Goal: Task Accomplishment & Management: Use online tool/utility

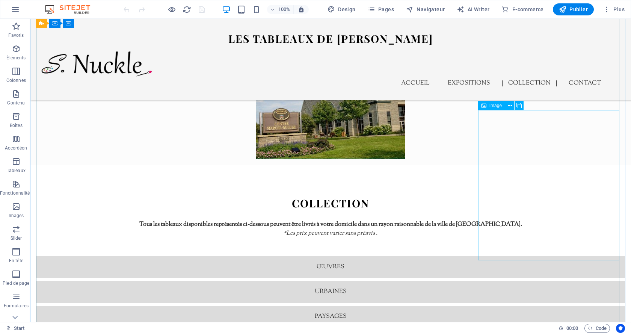
scroll to position [1728, 0]
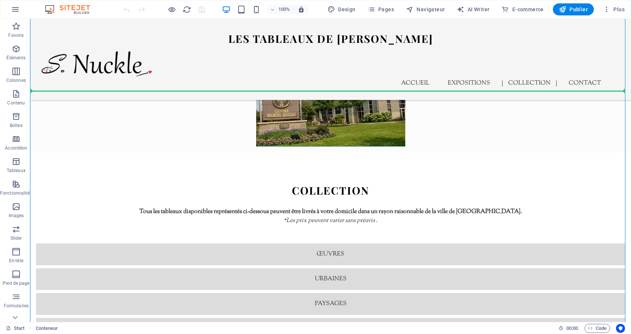
drag, startPoint x: 79, startPoint y: 244, endPoint x: 97, endPoint y: 89, distance: 156.6
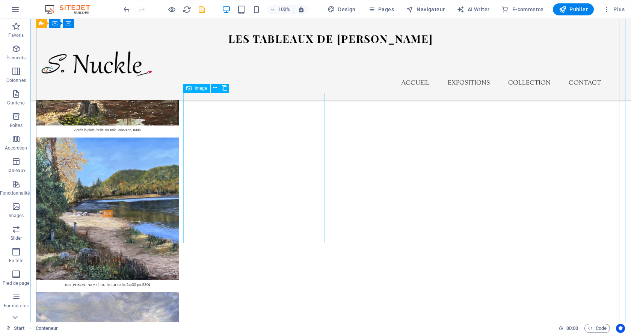
scroll to position [451, 0]
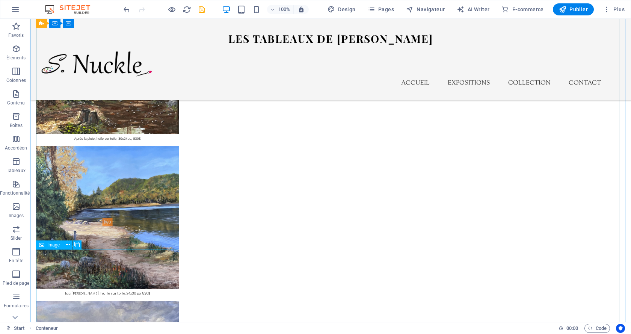
click at [52, 246] on span "Image" at bounding box center [53, 245] width 12 height 5
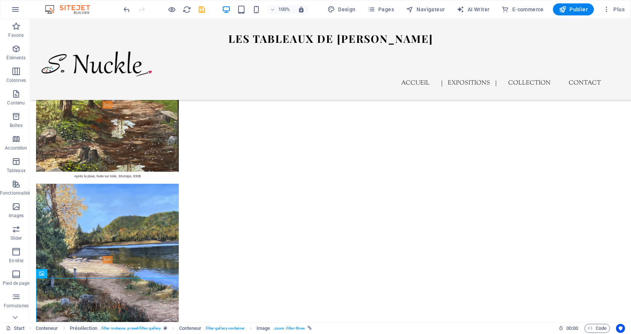
scroll to position [427, 0]
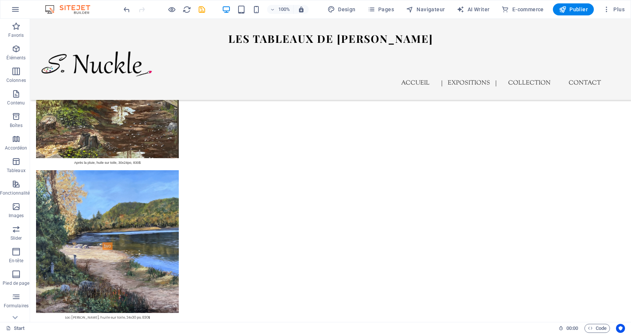
drag, startPoint x: 74, startPoint y: 302, endPoint x: 59, endPoint y: 178, distance: 124.8
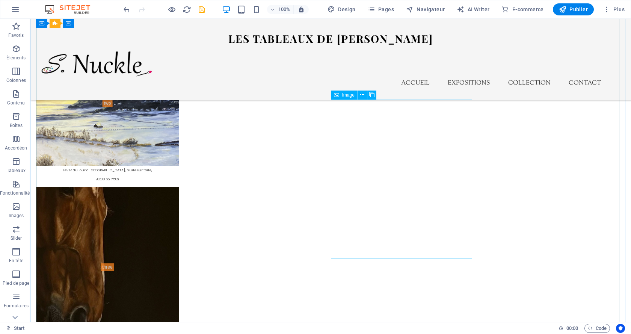
scroll to position [727, 0]
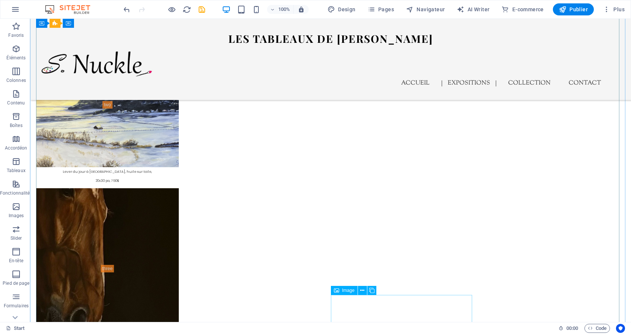
click at [337, 290] on icon at bounding box center [336, 290] width 5 height 9
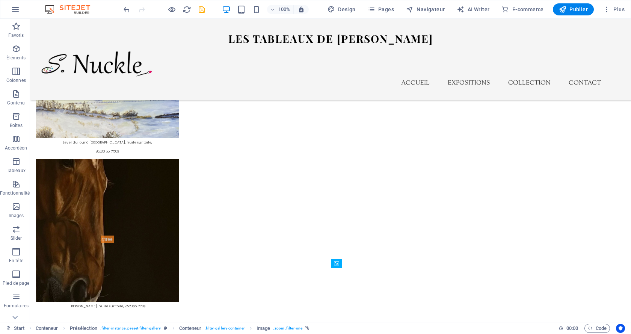
scroll to position [762, 0]
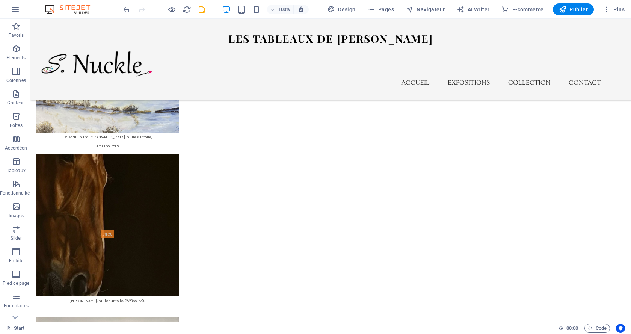
drag, startPoint x: 369, startPoint y: 308, endPoint x: 358, endPoint y: 192, distance: 116.6
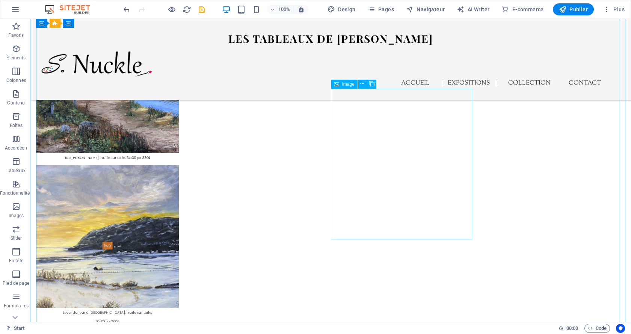
scroll to position [574, 0]
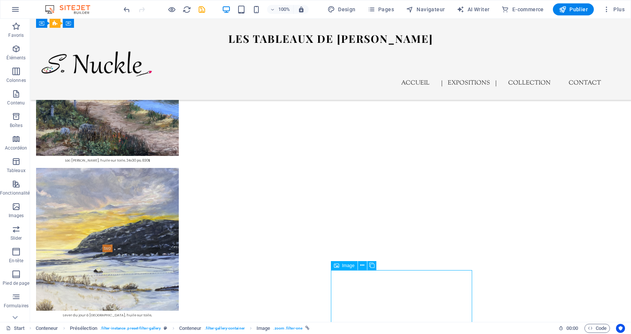
scroll to position [587, 0]
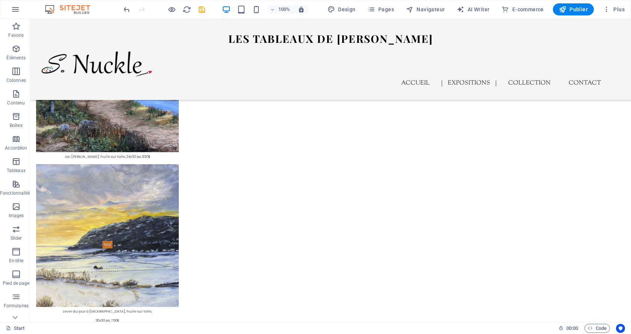
drag, startPoint x: 374, startPoint y: 297, endPoint x: 345, endPoint y: 219, distance: 83.3
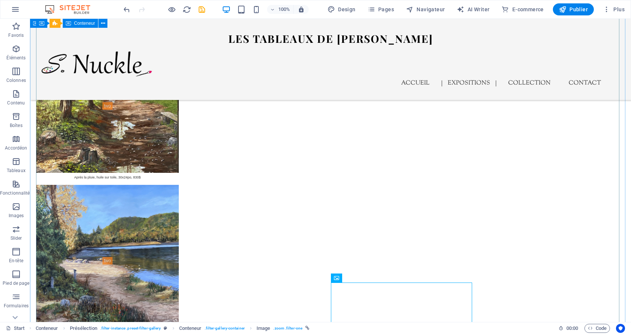
scroll to position [400, 0]
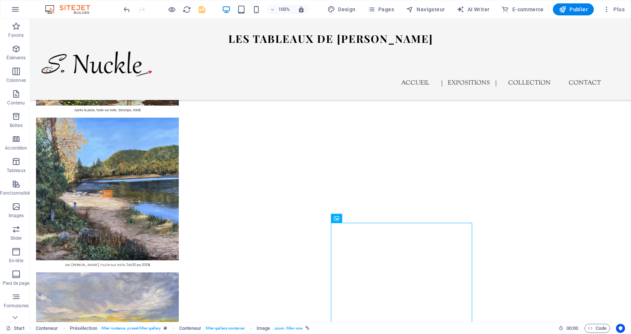
drag, startPoint x: 366, startPoint y: 314, endPoint x: 340, endPoint y: 278, distance: 45.2
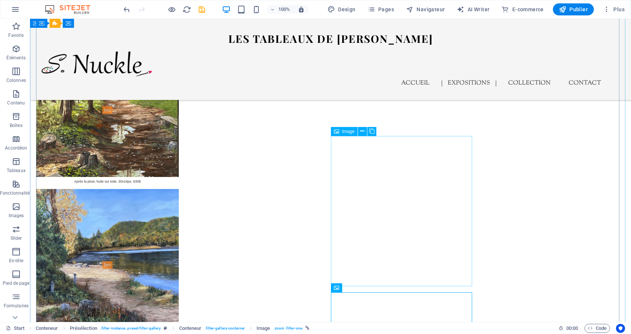
scroll to position [406, 0]
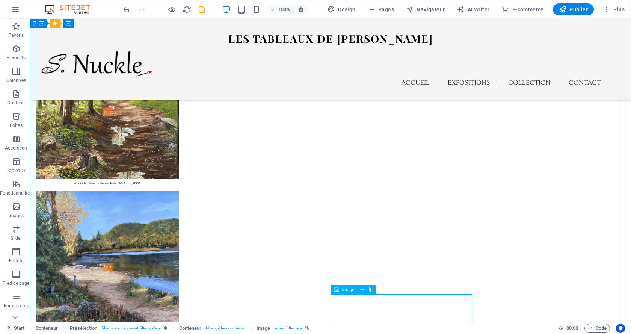
click at [340, 290] on div "Image" at bounding box center [344, 289] width 27 height 9
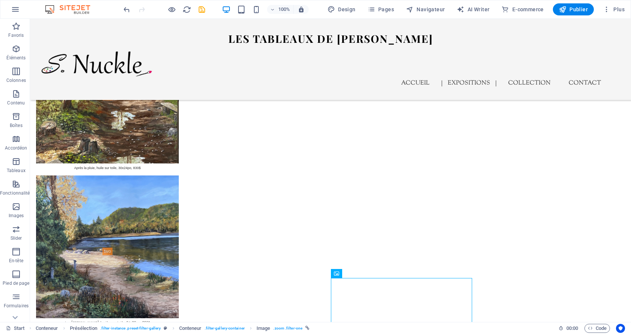
scroll to position [426, 0]
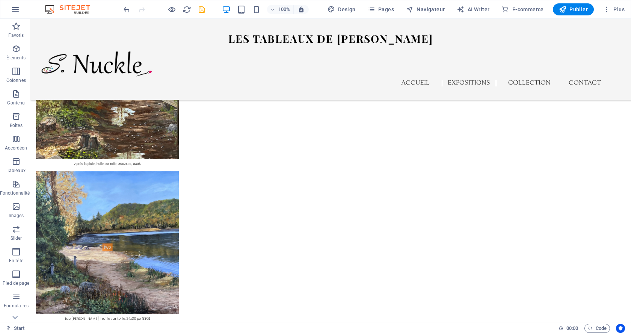
drag, startPoint x: 367, startPoint y: 309, endPoint x: 349, endPoint y: 228, distance: 83.1
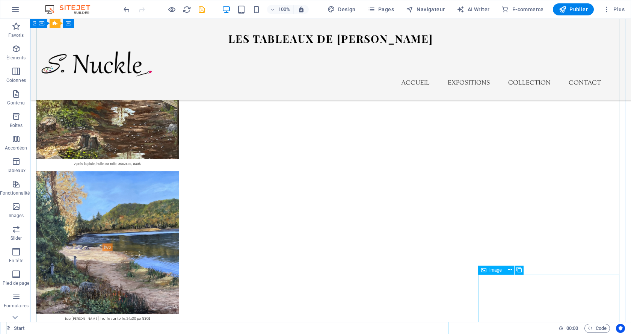
click at [493, 271] on span "Image" at bounding box center [495, 270] width 12 height 5
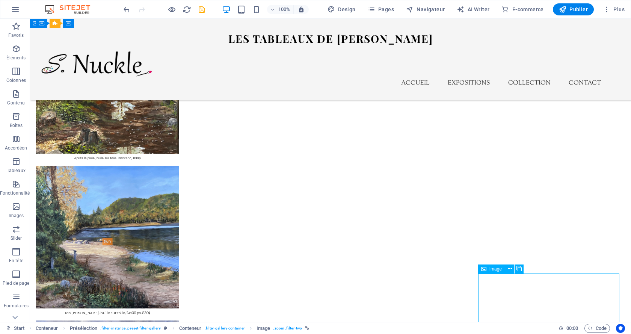
scroll to position [432, 0]
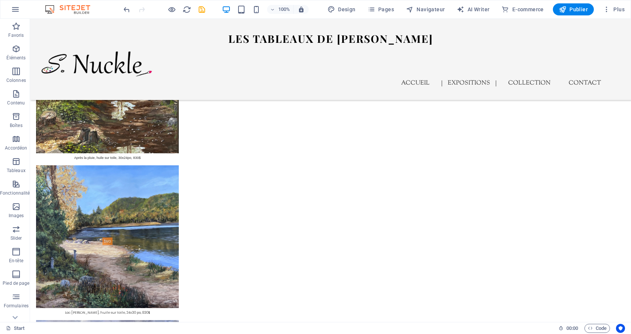
drag, startPoint x: 524, startPoint y: 291, endPoint x: 500, endPoint y: 232, distance: 64.4
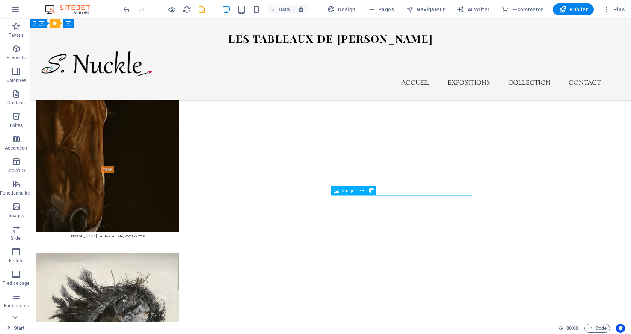
scroll to position [845, 0]
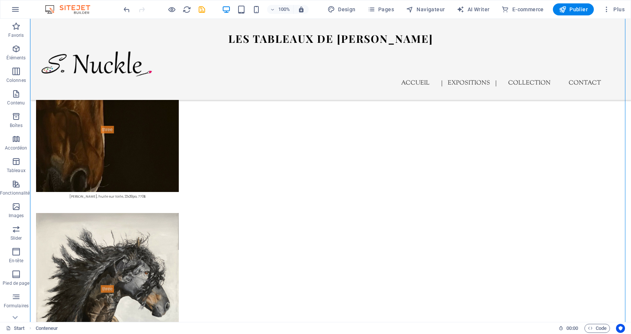
scroll to position [874, 0]
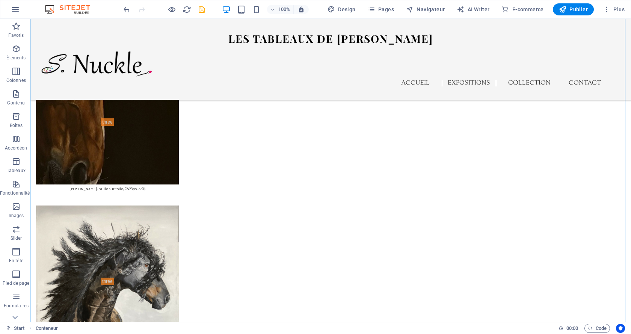
drag, startPoint x: 376, startPoint y: 305, endPoint x: 371, endPoint y: 199, distance: 105.3
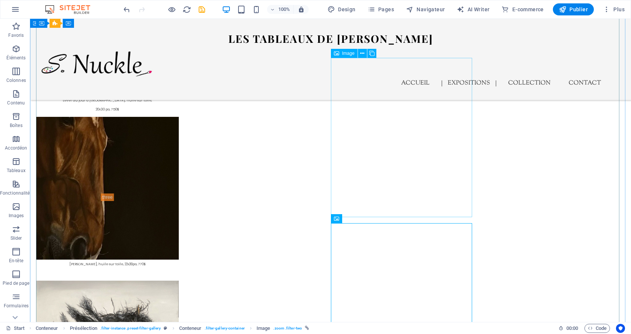
scroll to position [761, 0]
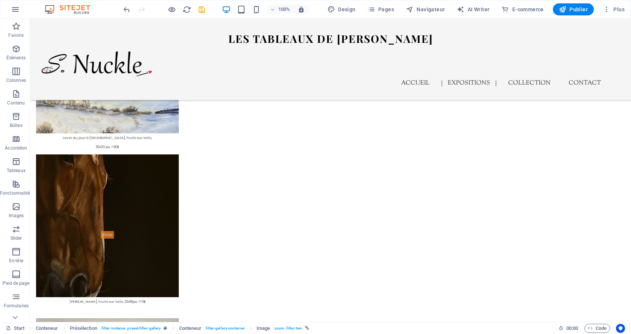
drag, startPoint x: 367, startPoint y: 274, endPoint x: 349, endPoint y: 223, distance: 54.8
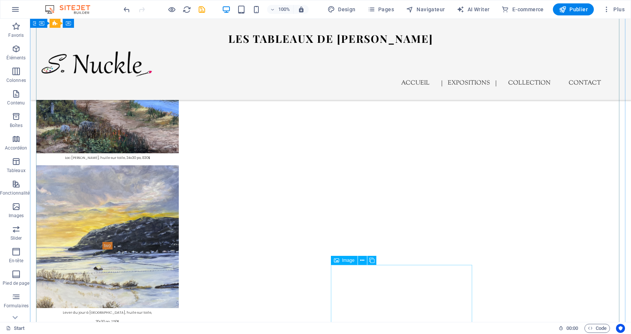
scroll to position [573, 0]
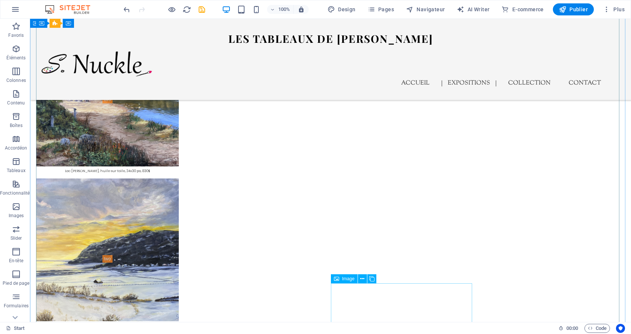
click at [339, 280] on icon at bounding box center [336, 278] width 5 height 9
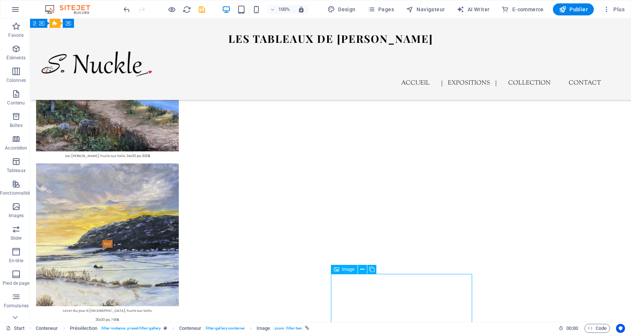
scroll to position [590, 0]
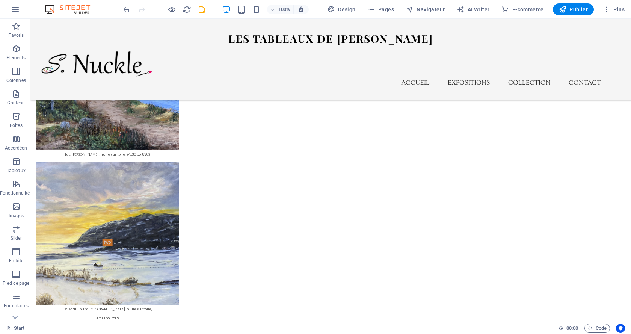
drag, startPoint x: 373, startPoint y: 299, endPoint x: 352, endPoint y: 238, distance: 64.4
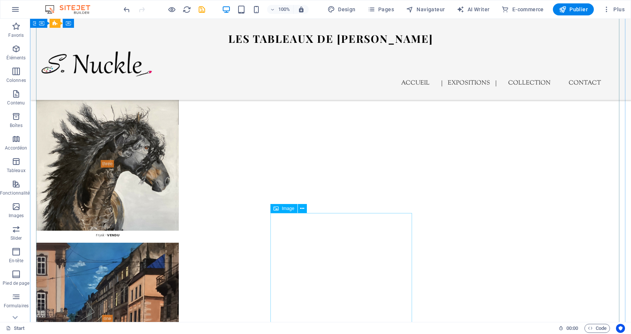
scroll to position [1003, 0]
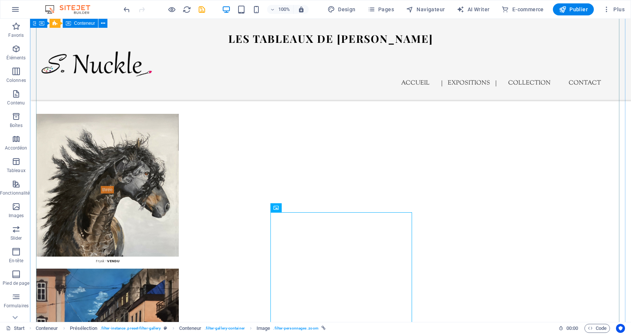
scroll to position [928, 0]
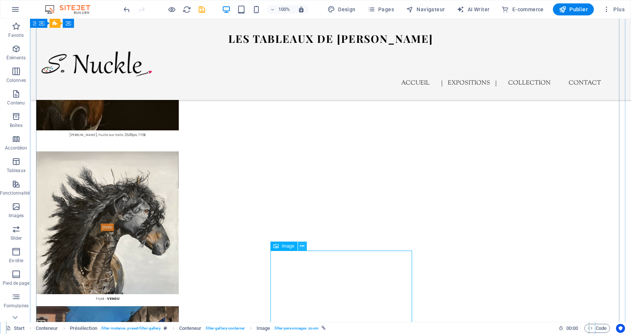
click at [302, 245] on icon at bounding box center [302, 246] width 4 height 8
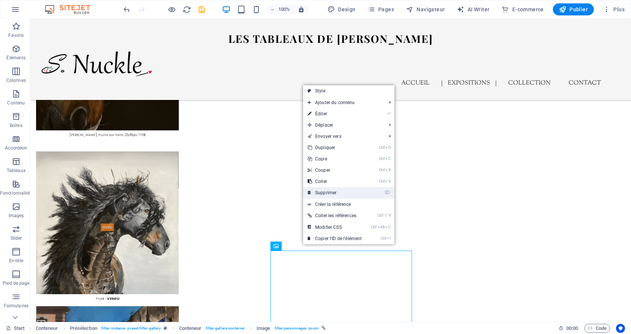
click at [345, 189] on link "⌦ Supprimer" at bounding box center [334, 192] width 63 height 11
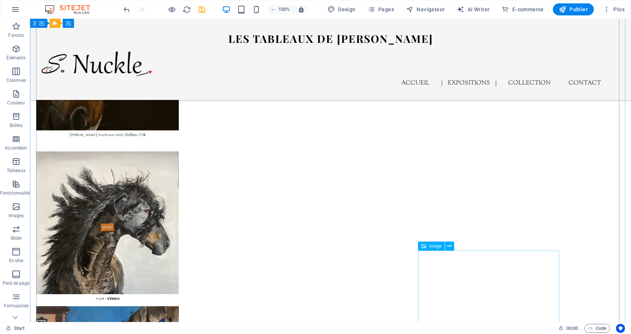
click at [450, 246] on icon at bounding box center [449, 246] width 4 height 8
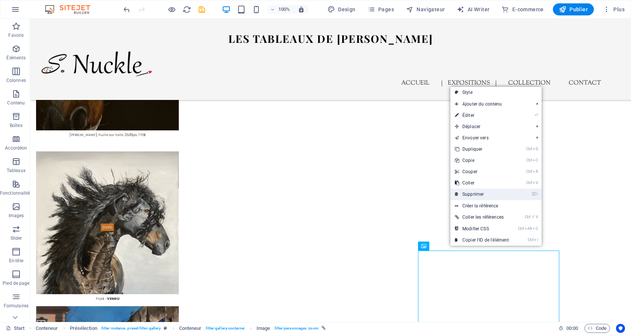
click at [481, 190] on link "⌦ Supprimer" at bounding box center [481, 194] width 63 height 11
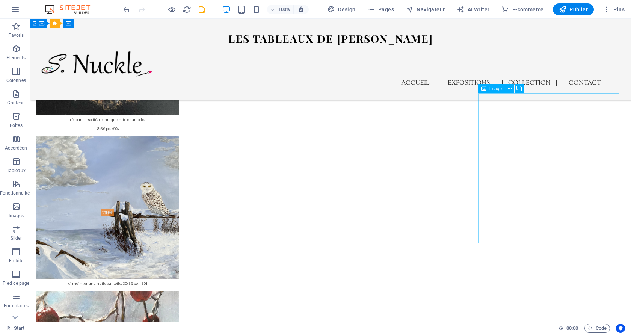
scroll to position [1378, 0]
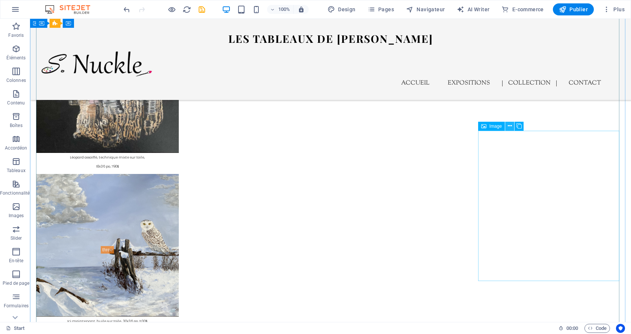
click at [510, 127] on icon at bounding box center [510, 126] width 4 height 8
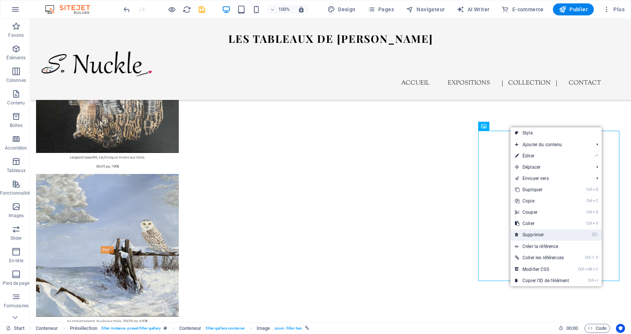
click at [538, 236] on link "⌦ Supprimer" at bounding box center [541, 234] width 63 height 11
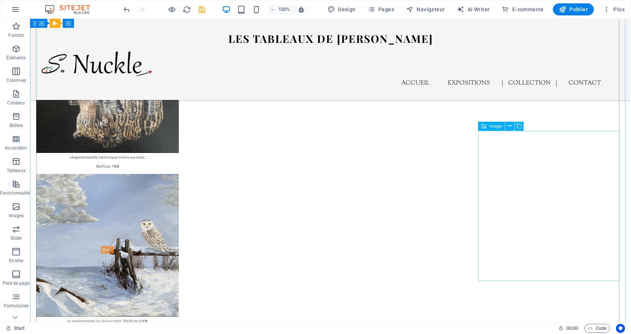
select select "%"
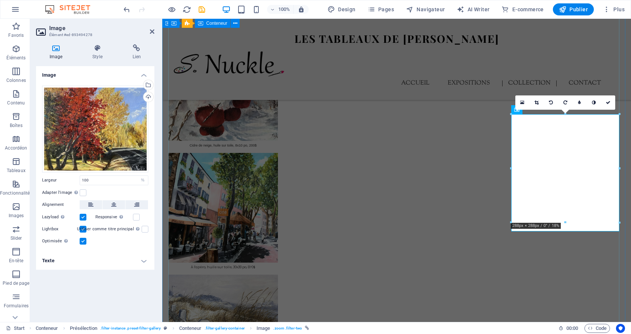
scroll to position [1130, 0]
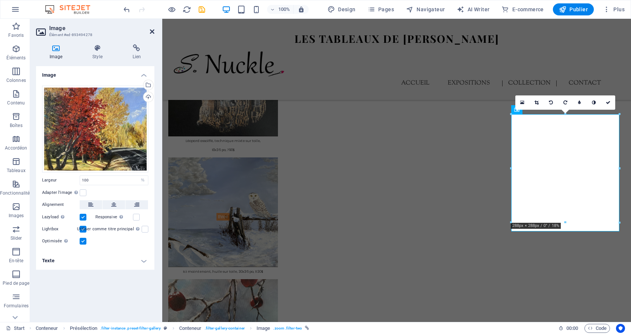
click at [150, 33] on icon at bounding box center [152, 32] width 5 height 6
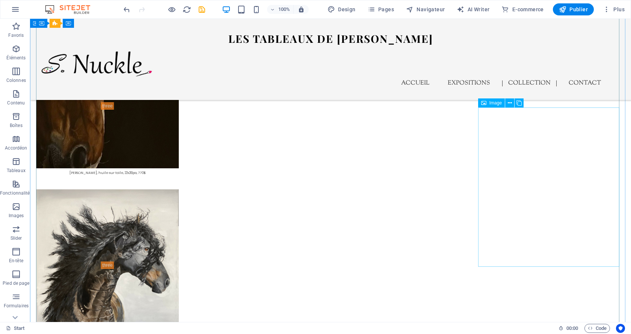
scroll to position [874, 0]
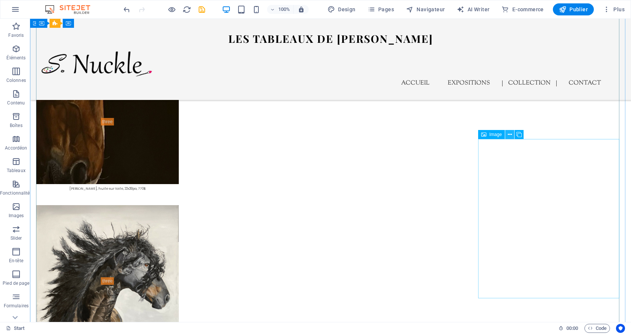
click at [509, 135] on icon at bounding box center [510, 135] width 4 height 8
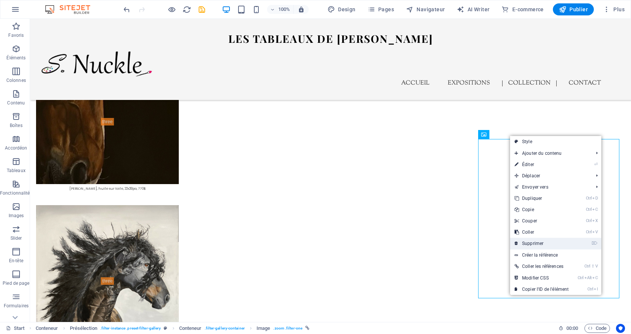
click at [562, 246] on link "⌦ Supprimer" at bounding box center [541, 243] width 63 height 11
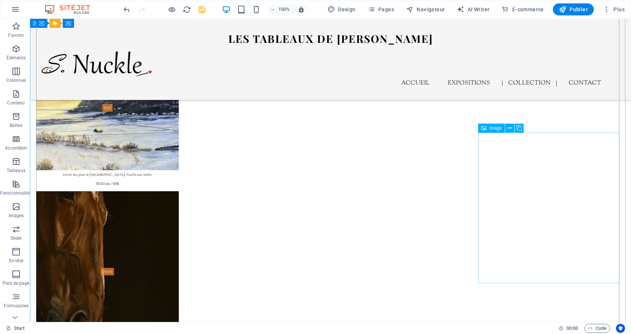
scroll to position [724, 0]
click at [510, 129] on icon at bounding box center [510, 128] width 4 height 8
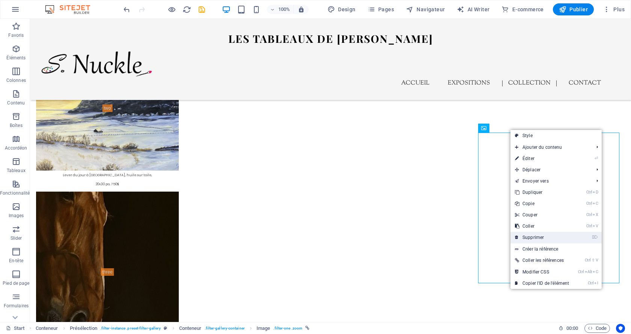
click at [552, 238] on link "⌦ Supprimer" at bounding box center [541, 237] width 63 height 11
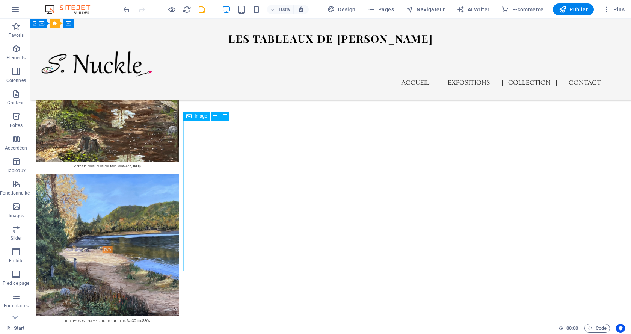
scroll to position [461, 0]
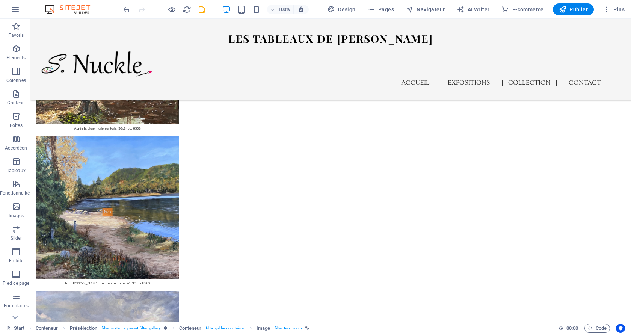
drag, startPoint x: 221, startPoint y: 97, endPoint x: 218, endPoint y: 265, distance: 168.3
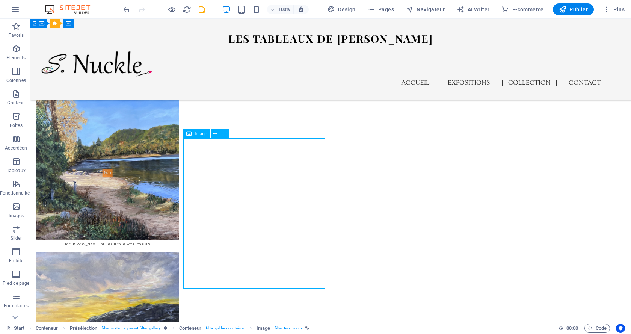
scroll to position [573, 0]
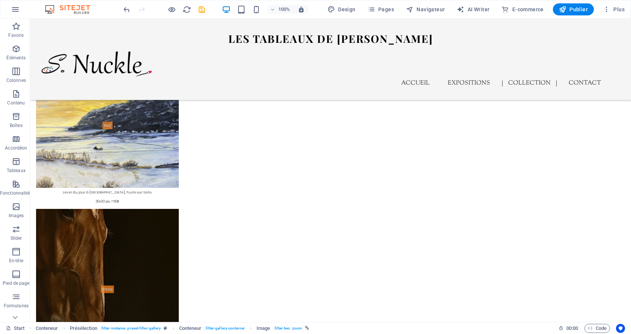
scroll to position [713, 0]
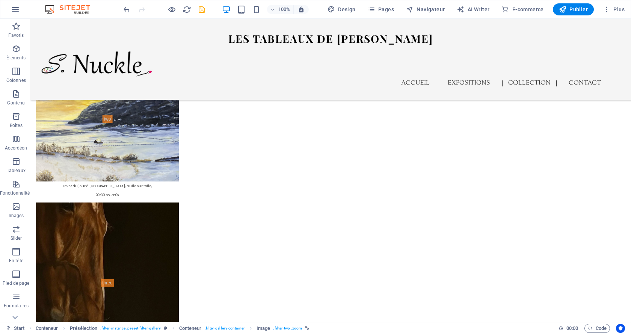
drag, startPoint x: 221, startPoint y: 142, endPoint x: 234, endPoint y: 253, distance: 111.6
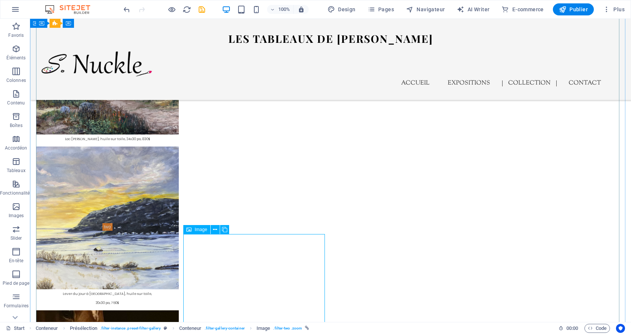
scroll to position [563, 0]
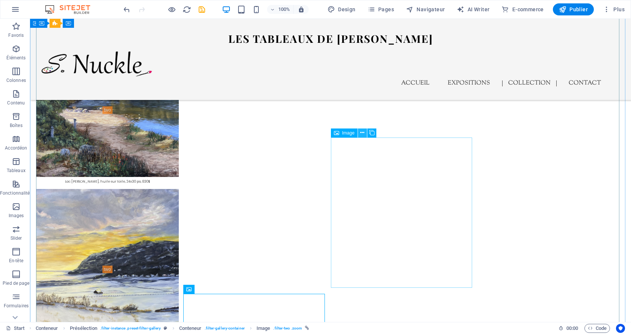
click at [362, 134] on icon at bounding box center [362, 133] width 4 height 8
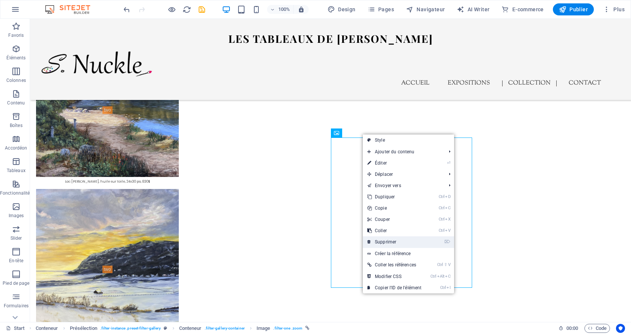
drag, startPoint x: 398, startPoint y: 242, endPoint x: 367, endPoint y: 222, distance: 36.5
click at [398, 242] on link "⌦ Supprimer" at bounding box center [394, 241] width 63 height 11
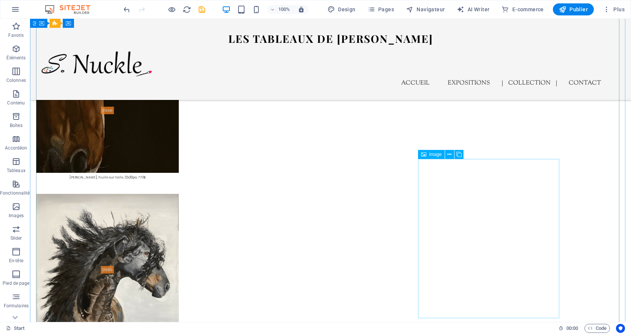
scroll to position [901, 0]
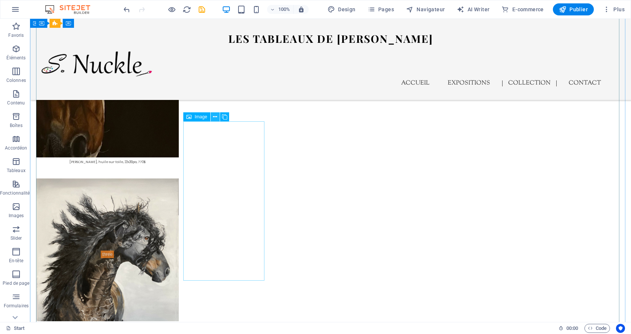
click at [215, 116] on icon at bounding box center [215, 117] width 4 height 8
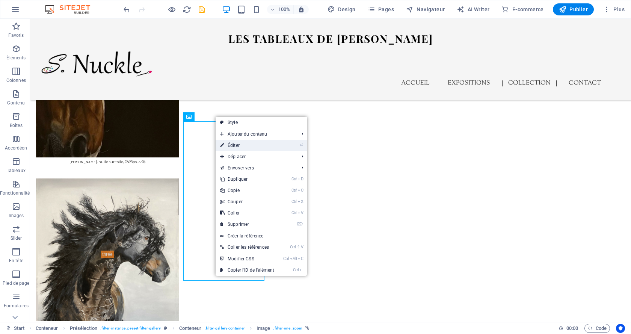
click at [255, 144] on link "⏎ Éditer" at bounding box center [247, 145] width 63 height 11
select select "px"
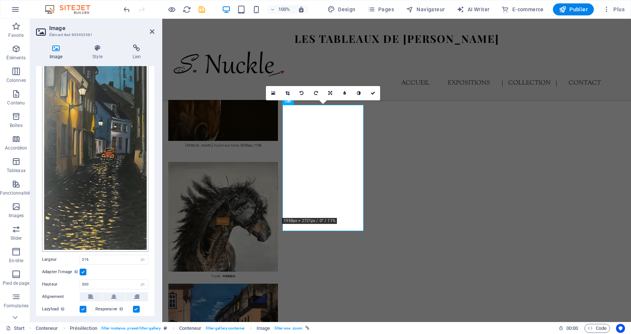
scroll to position [75, 0]
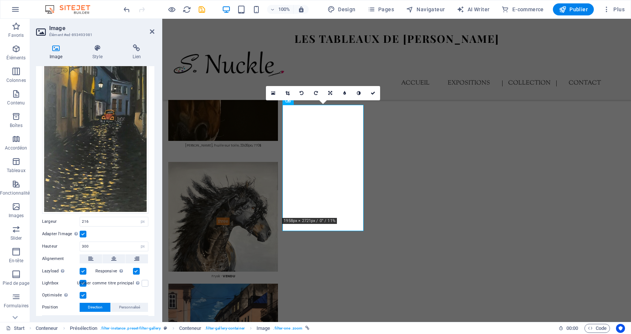
click at [84, 231] on label at bounding box center [83, 234] width 7 height 7
click at [0, 0] on input "Adapter l'image Adapter automatiquement l'image à une largeur et une hauteur fi…" at bounding box center [0, 0] width 0 height 0
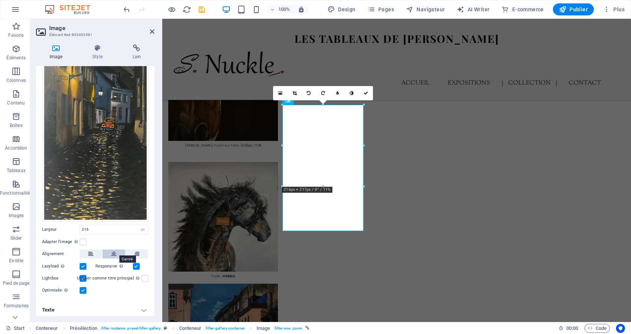
click at [115, 253] on icon at bounding box center [113, 253] width 5 height 9
click at [81, 288] on label at bounding box center [83, 290] width 7 height 7
click at [0, 0] on input "Optimisée Les images sont compressées pour améliorer la vitesse de la page." at bounding box center [0, 0] width 0 height 0
click at [81, 288] on label at bounding box center [83, 290] width 7 height 7
click at [0, 0] on input "Optimisée Les images sont compressées pour améliorer la vitesse de la page." at bounding box center [0, 0] width 0 height 0
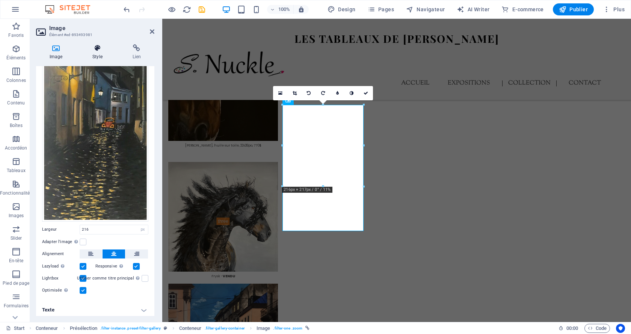
click at [98, 50] on icon at bounding box center [97, 48] width 37 height 8
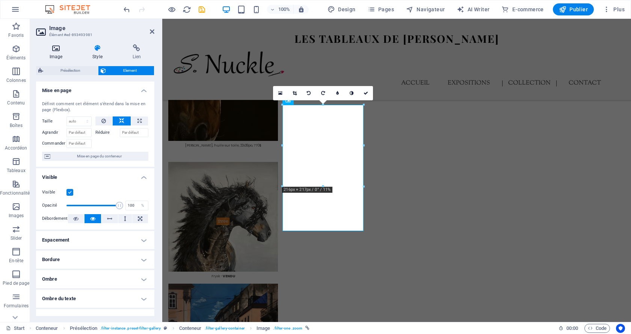
click at [53, 50] on icon at bounding box center [56, 48] width 40 height 8
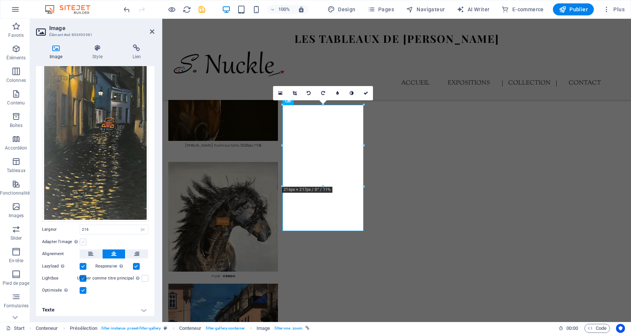
click at [83, 239] on label at bounding box center [83, 241] width 7 height 7
click at [0, 0] on input "Adapter l'image Adapter automatiquement l'image à une largeur et une hauteur fi…" at bounding box center [0, 0] width 0 height 0
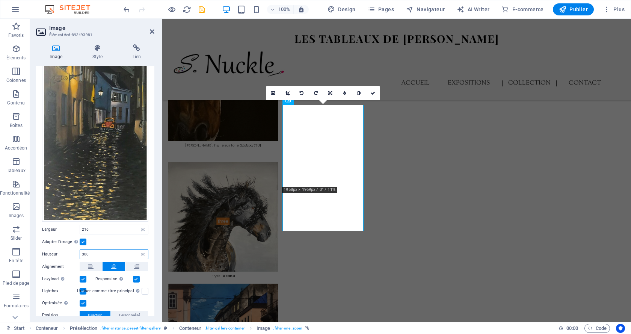
click at [84, 250] on input "300" at bounding box center [114, 254] width 68 height 9
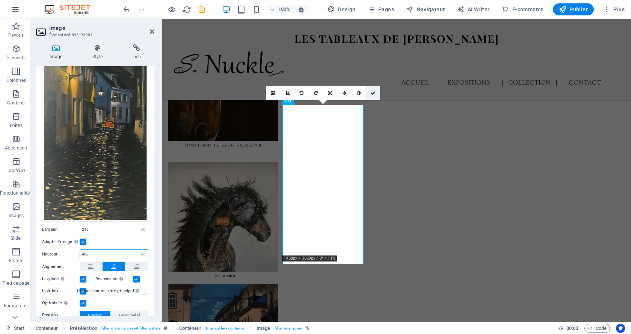
type input "400"
click at [374, 94] on icon at bounding box center [373, 93] width 5 height 5
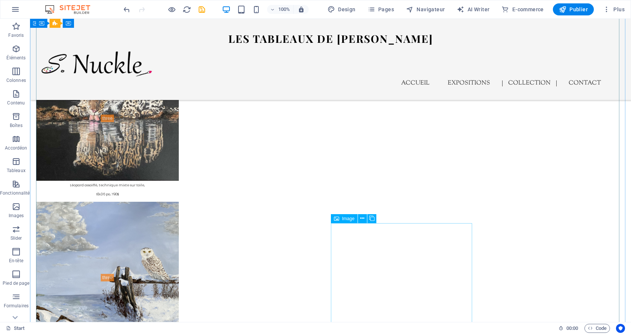
scroll to position [1351, 0]
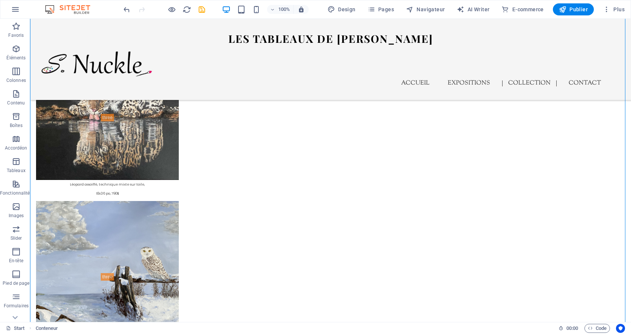
drag, startPoint x: 521, startPoint y: 172, endPoint x: 329, endPoint y: 162, distance: 191.4
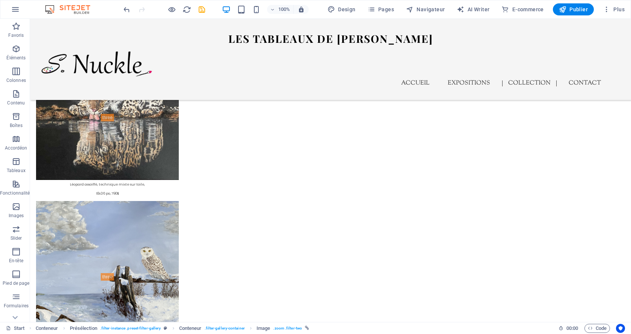
drag, startPoint x: 368, startPoint y: 174, endPoint x: 510, endPoint y: 169, distance: 142.0
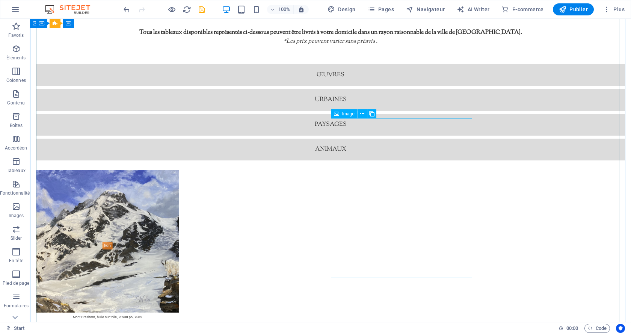
scroll to position [0, 0]
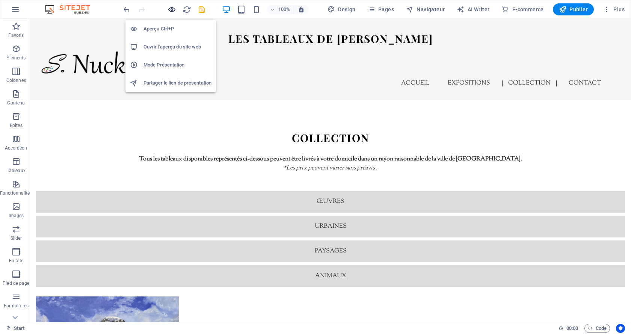
click at [169, 8] on icon "button" at bounding box center [172, 9] width 9 height 9
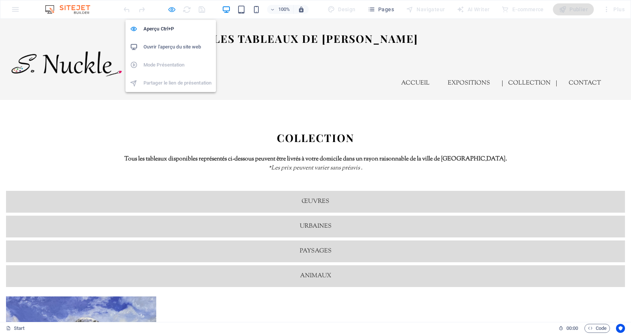
click at [170, 8] on icon "button" at bounding box center [172, 9] width 9 height 9
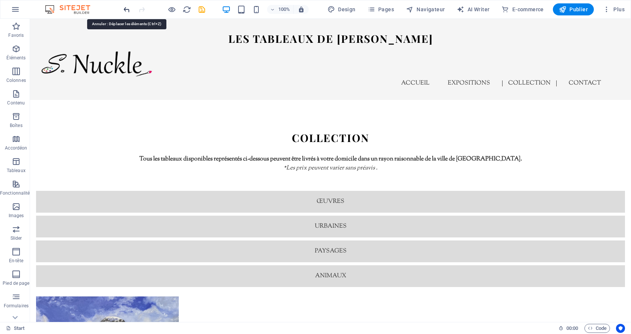
click at [124, 11] on icon "undo" at bounding box center [126, 9] width 9 height 9
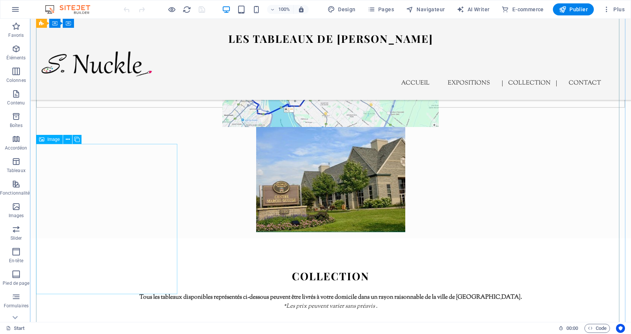
scroll to position [1628, 0]
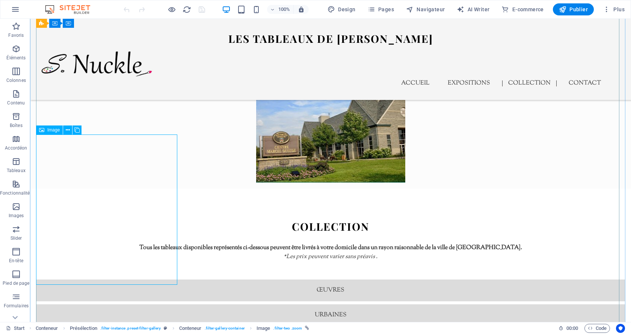
scroll to position [1704, 0]
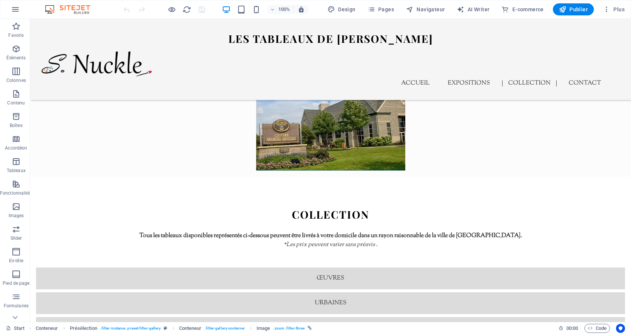
drag, startPoint x: 78, startPoint y: 267, endPoint x: 57, endPoint y: 230, distance: 42.5
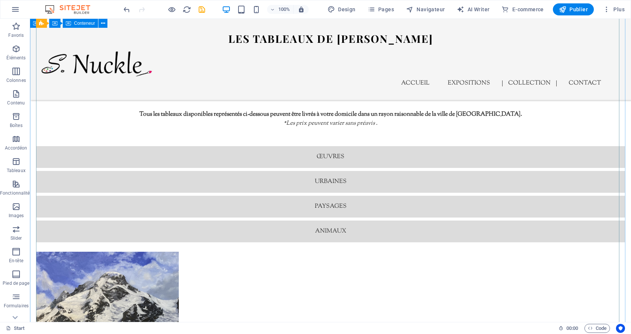
scroll to position [1779, 0]
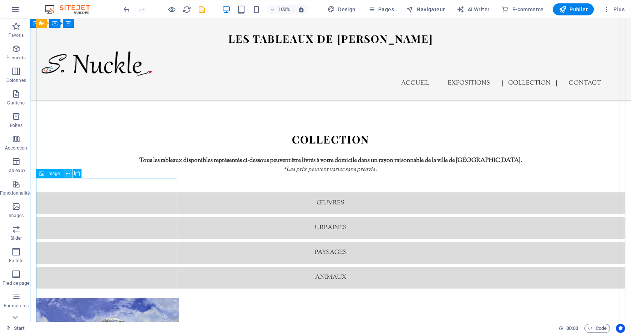
click at [66, 174] on icon at bounding box center [68, 174] width 4 height 8
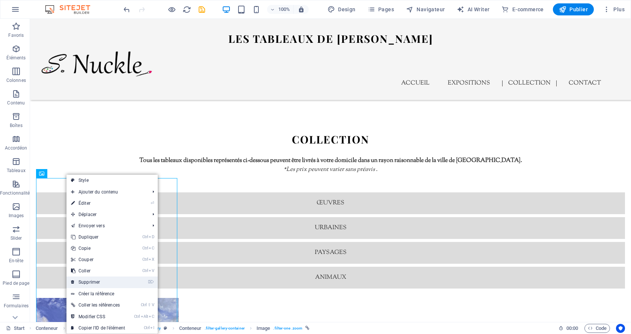
click at [106, 280] on link "⌦ Supprimer" at bounding box center [97, 281] width 63 height 11
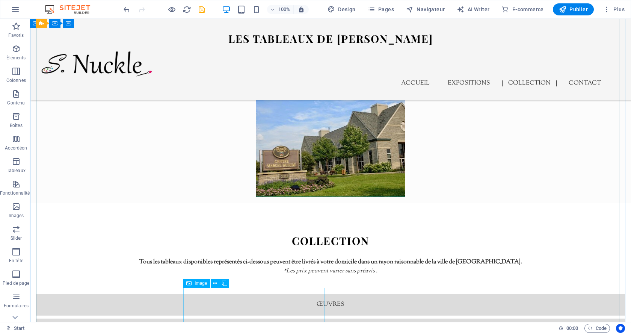
scroll to position [1666, 0]
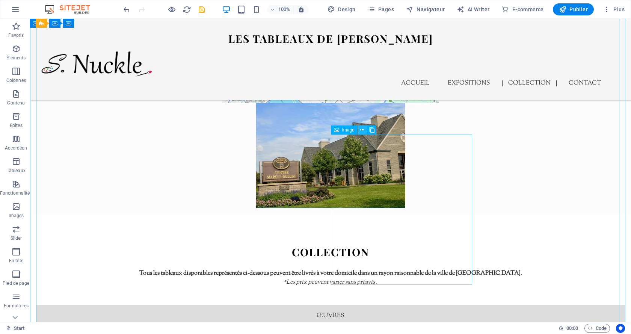
click at [361, 131] on icon at bounding box center [362, 130] width 4 height 8
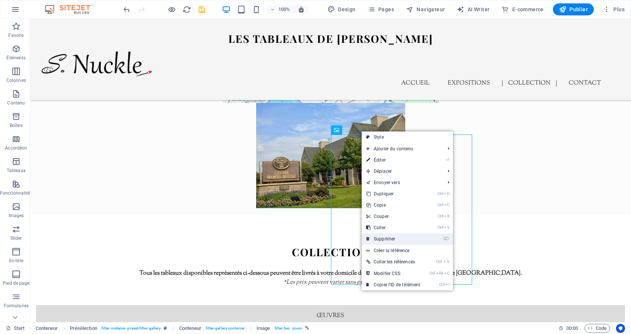
click at [389, 237] on link "⌦ Supprimer" at bounding box center [393, 238] width 63 height 11
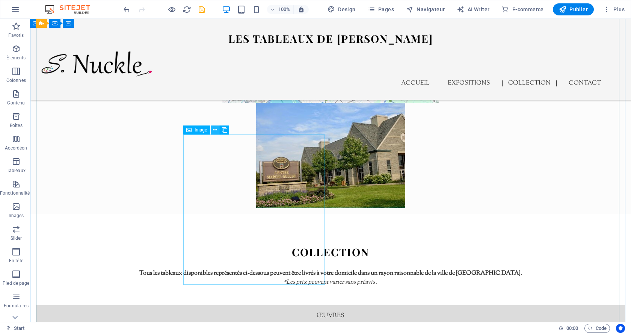
click at [214, 131] on icon at bounding box center [215, 130] width 4 height 8
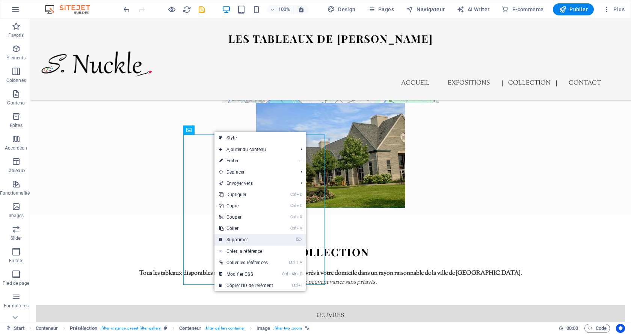
click at [261, 241] on link "⌦ Supprimer" at bounding box center [245, 239] width 63 height 11
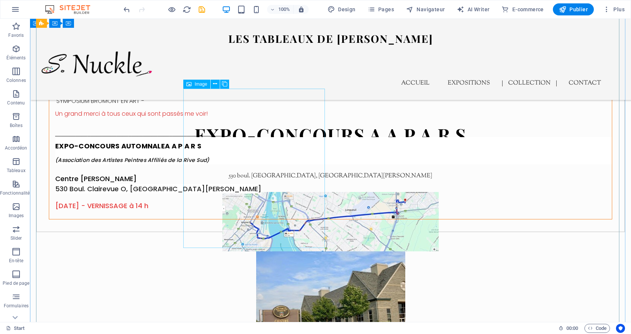
scroll to position [1516, 0]
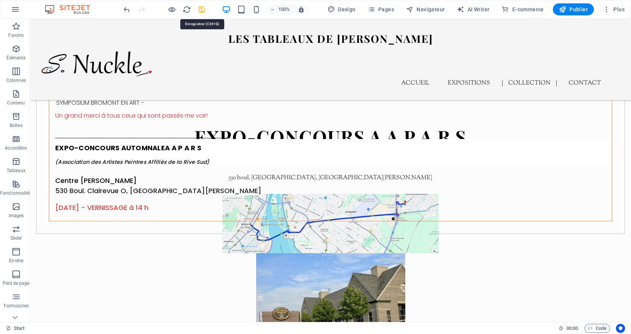
click at [202, 11] on icon "save" at bounding box center [202, 9] width 9 height 9
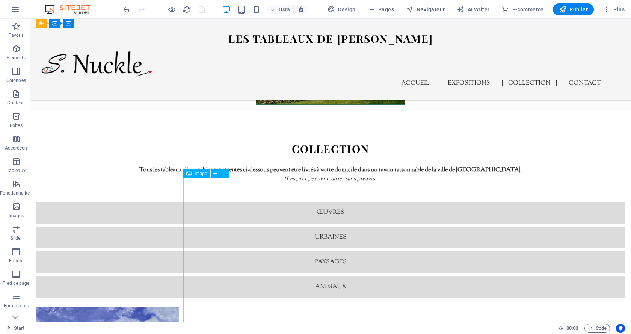
scroll to position [1779, 0]
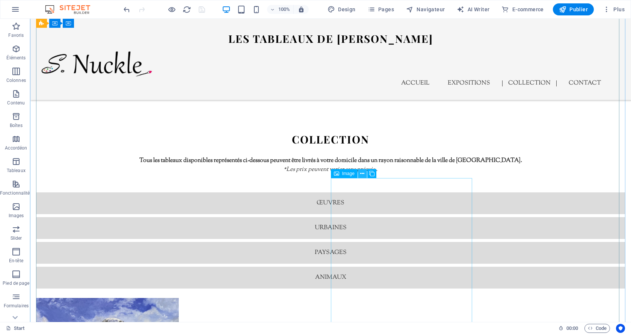
click at [362, 174] on icon at bounding box center [362, 174] width 4 height 8
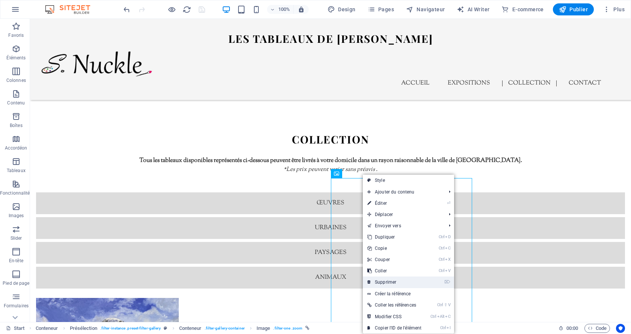
click at [412, 284] on link "⌦ Supprimer" at bounding box center [394, 281] width 63 height 11
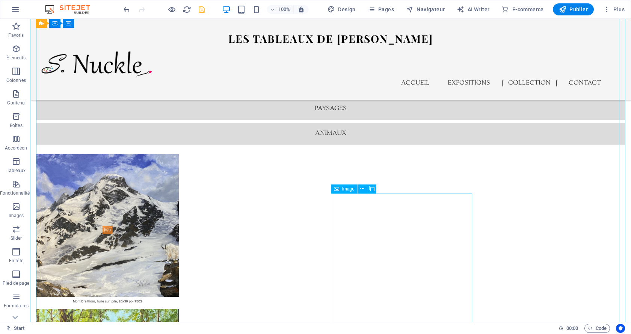
scroll to position [1929, 0]
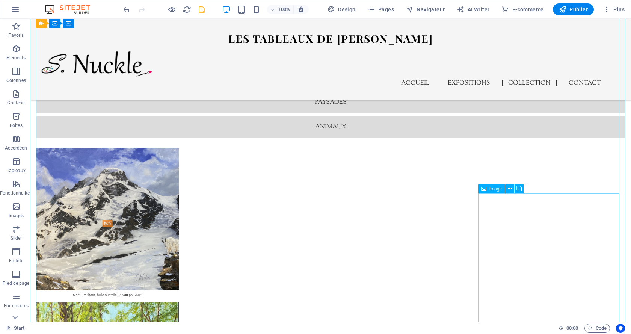
click at [509, 188] on icon at bounding box center [510, 189] width 4 height 8
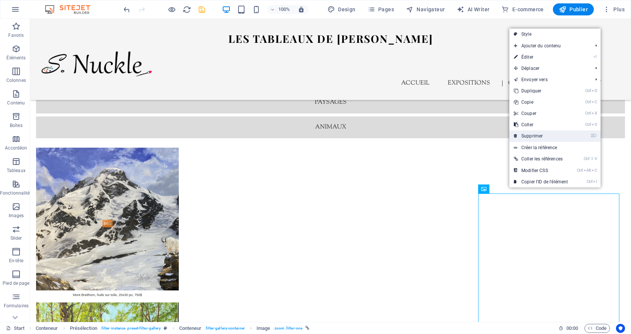
click at [518, 137] on link "⌦ Supprimer" at bounding box center [540, 135] width 63 height 11
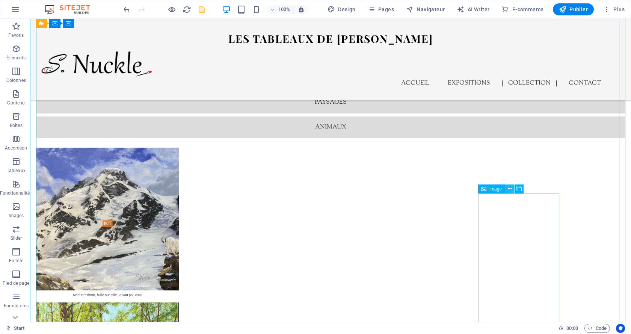
click at [511, 189] on icon at bounding box center [510, 189] width 4 height 8
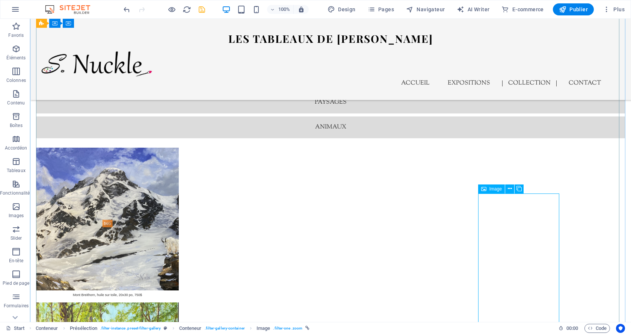
select select "px"
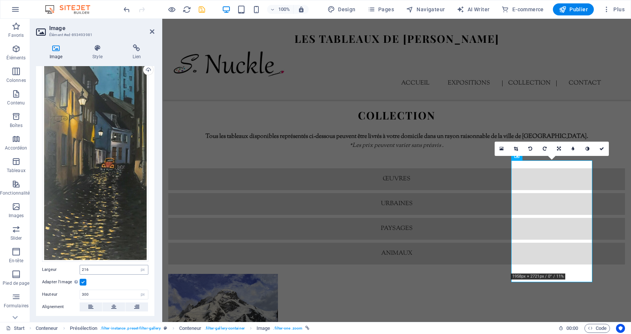
scroll to position [75, 0]
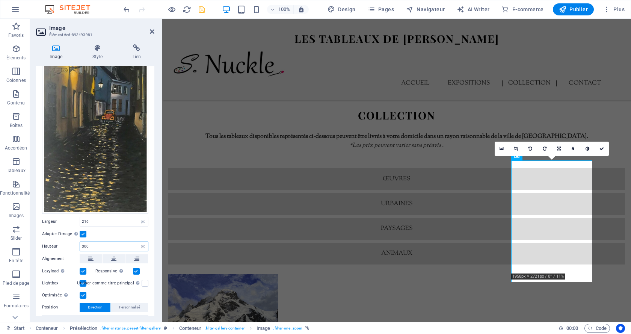
click at [85, 244] on input "300" at bounding box center [114, 246] width 68 height 9
drag, startPoint x: 85, startPoint y: 244, endPoint x: 79, endPoint y: 243, distance: 5.7
click at [79, 243] on div "Hauteur 300 Par défaut auto px" at bounding box center [95, 246] width 106 height 10
drag, startPoint x: 86, startPoint y: 242, endPoint x: 82, endPoint y: 243, distance: 3.9
click at [82, 243] on input "300" at bounding box center [114, 246] width 68 height 9
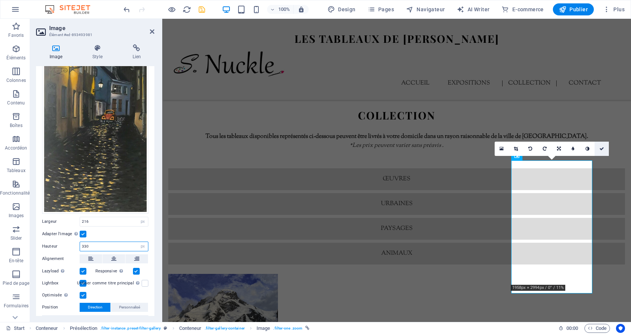
type input "330"
click at [602, 149] on icon at bounding box center [601, 148] width 5 height 5
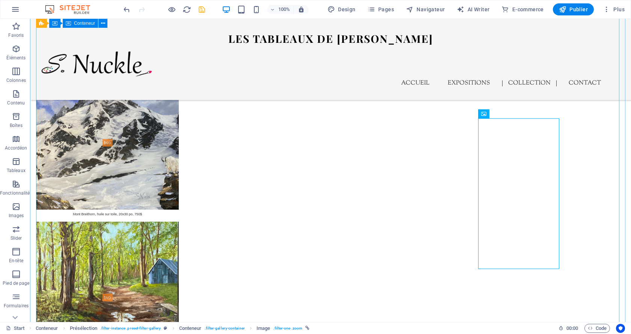
scroll to position [2004, 0]
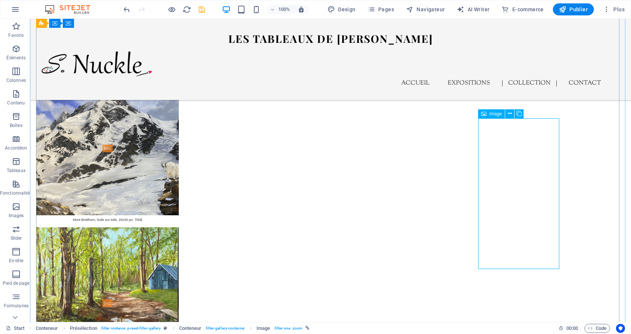
select select "px"
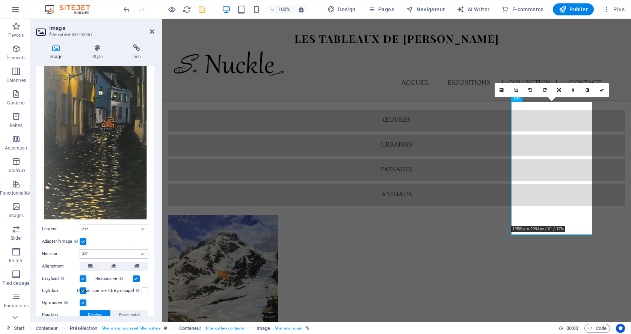
scroll to position [75, 0]
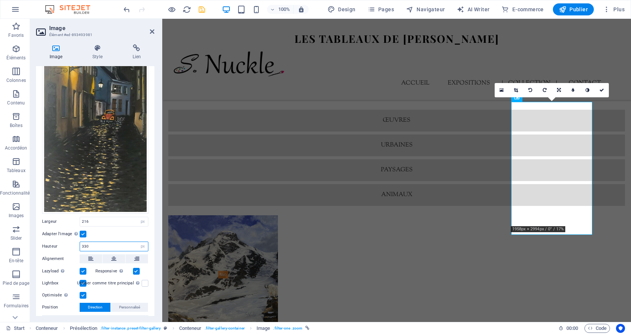
click at [86, 244] on input "330" at bounding box center [114, 246] width 68 height 9
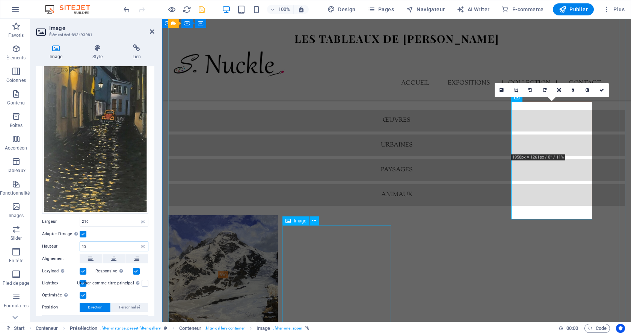
type input "1"
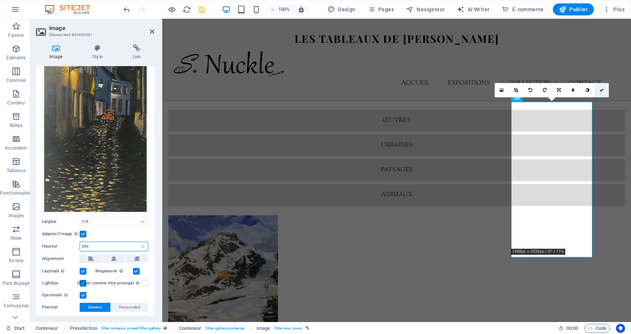
type input "390"
drag, startPoint x: 600, startPoint y: 92, endPoint x: 570, endPoint y: 73, distance: 35.6
click at [600, 92] on link at bounding box center [602, 90] width 14 height 14
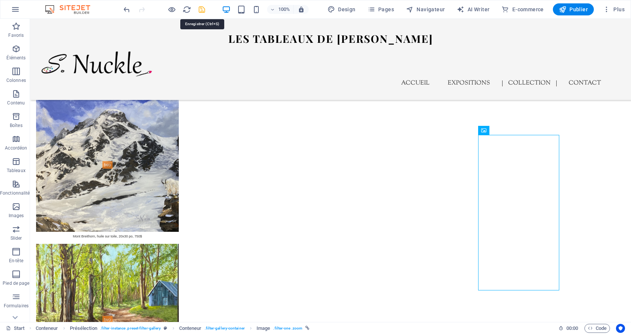
click at [200, 9] on icon "save" at bounding box center [202, 9] width 9 height 9
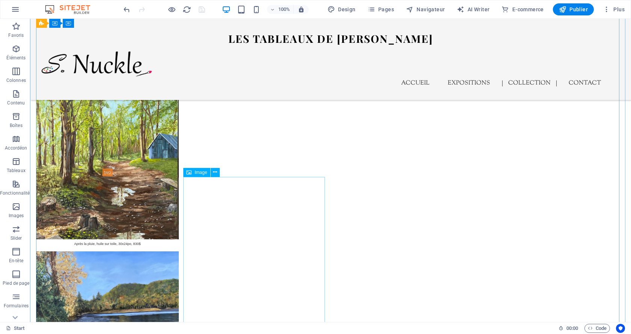
scroll to position [2100, 0]
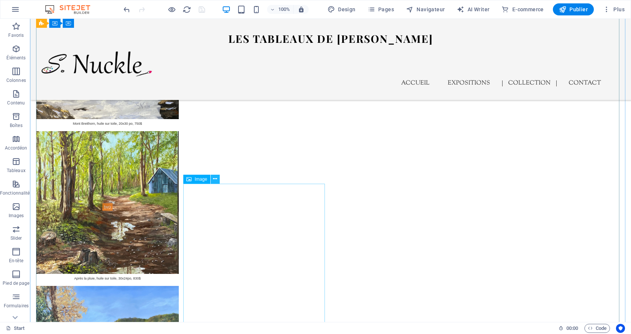
click at [215, 178] on icon at bounding box center [215, 179] width 4 height 8
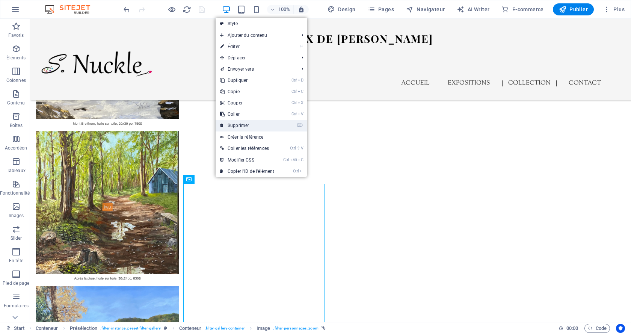
click at [236, 127] on link "⌦ Supprimer" at bounding box center [247, 125] width 63 height 11
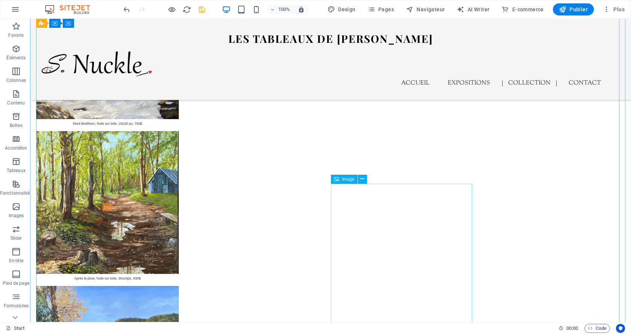
click at [362, 180] on icon at bounding box center [362, 179] width 4 height 8
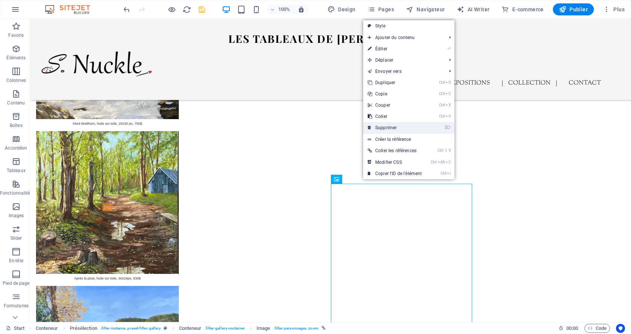
click at [385, 125] on link "⌦ Supprimer" at bounding box center [394, 127] width 63 height 11
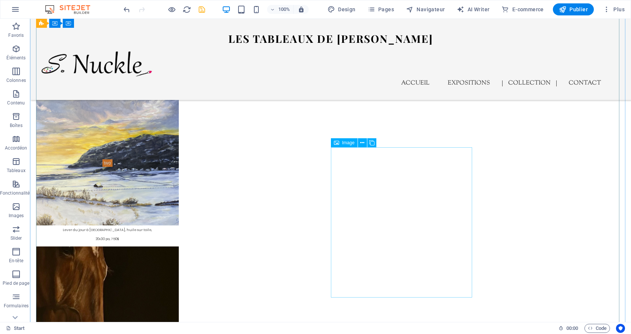
scroll to position [2476, 0]
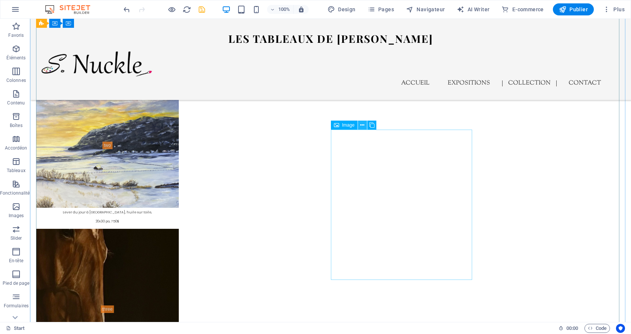
click at [362, 124] on icon at bounding box center [362, 125] width 4 height 8
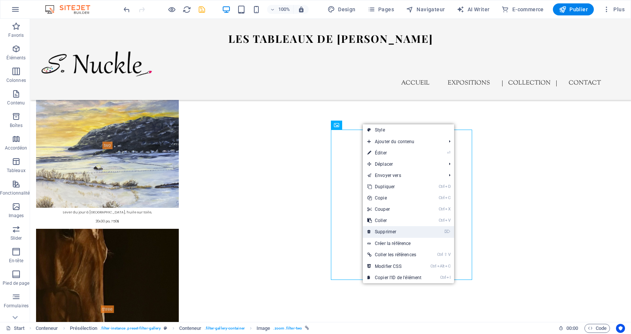
click at [397, 229] on link "⌦ Supprimer" at bounding box center [394, 231] width 63 height 11
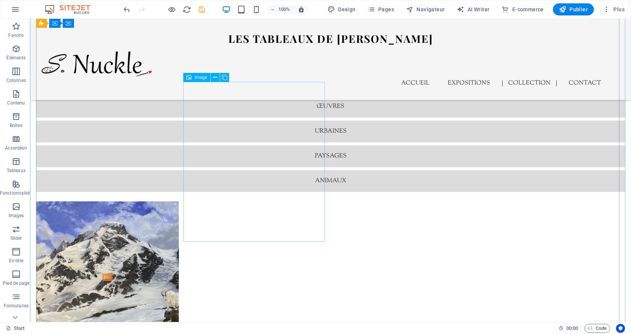
scroll to position [1875, 0]
click at [201, 9] on icon "save" at bounding box center [202, 9] width 9 height 9
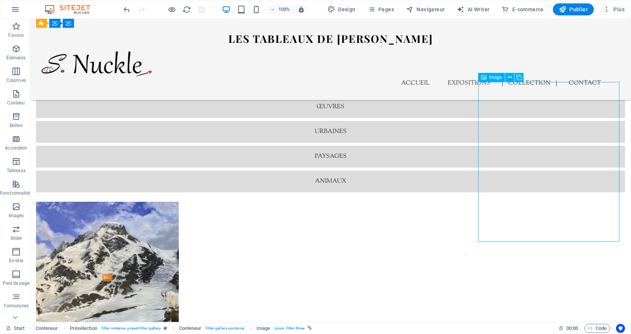
select select "%"
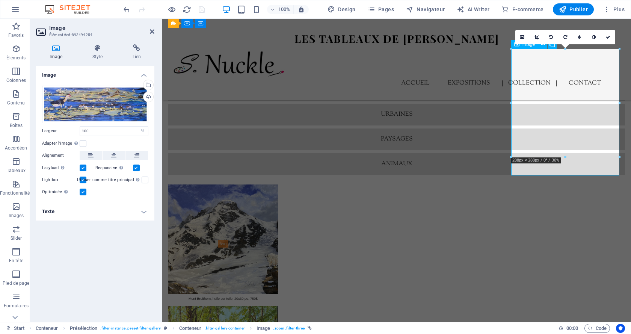
scroll to position [1764, 0]
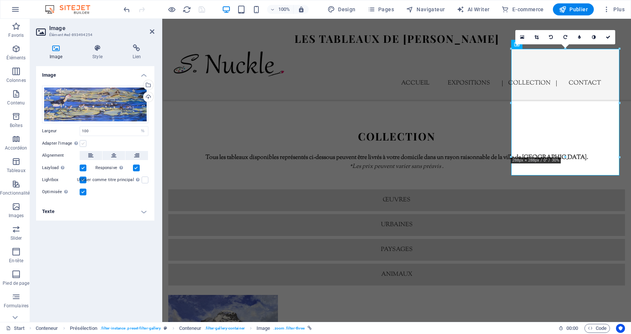
click at [80, 144] on label at bounding box center [83, 143] width 7 height 7
click at [0, 0] on input "Adapter l'image Adapter automatiquement l'image à une largeur et une hauteur fi…" at bounding box center [0, 0] width 0 height 0
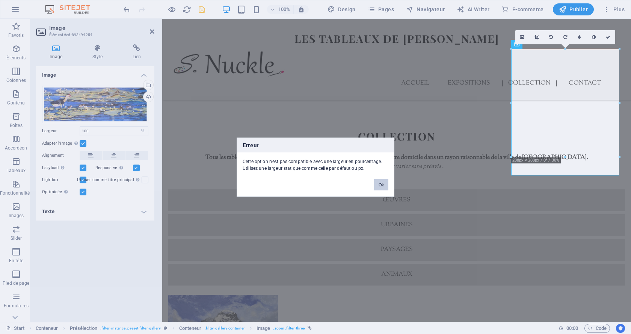
drag, startPoint x: 384, startPoint y: 185, endPoint x: 221, endPoint y: 166, distance: 164.1
click at [384, 185] on button "Ok" at bounding box center [381, 184] width 14 height 11
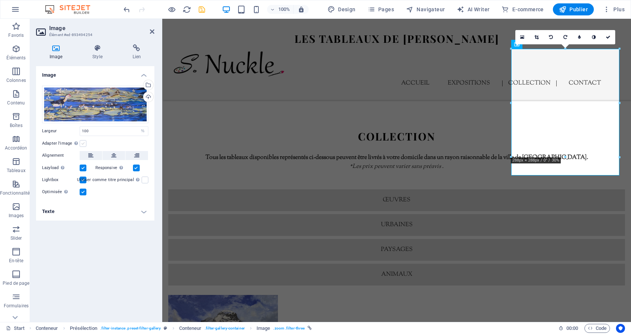
click at [82, 145] on label at bounding box center [83, 143] width 7 height 7
click at [0, 0] on input "Adapter l'image Adapter automatiquement l'image à une largeur et une hauteur fi…" at bounding box center [0, 0] width 0 height 0
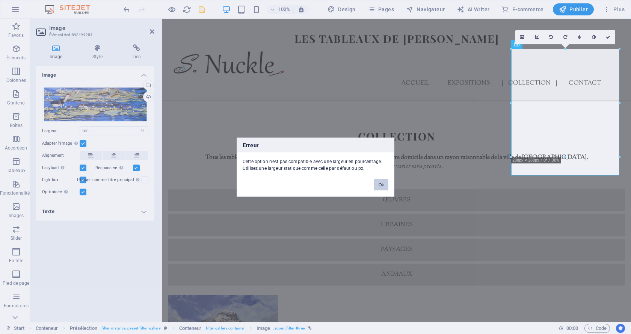
click at [382, 185] on button "Ok" at bounding box center [381, 184] width 14 height 11
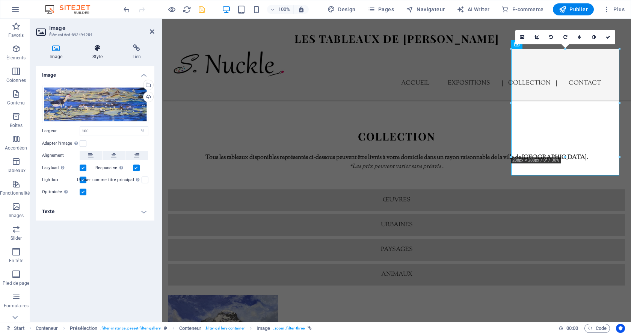
click at [95, 52] on h4 "Style" at bounding box center [99, 52] width 40 height 16
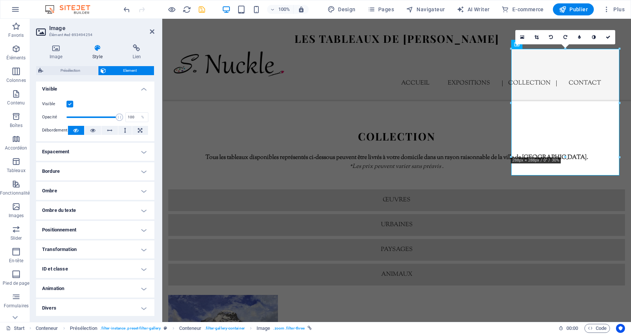
scroll to position [89, 0]
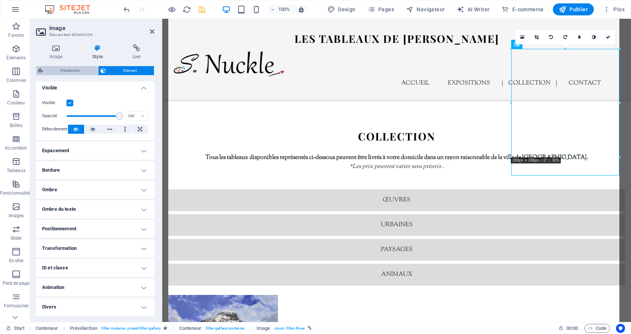
click at [63, 71] on span "Présélection" at bounding box center [70, 70] width 50 height 9
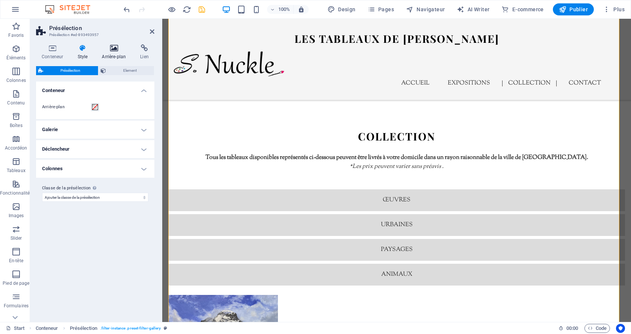
click at [115, 50] on icon at bounding box center [113, 48] width 35 height 8
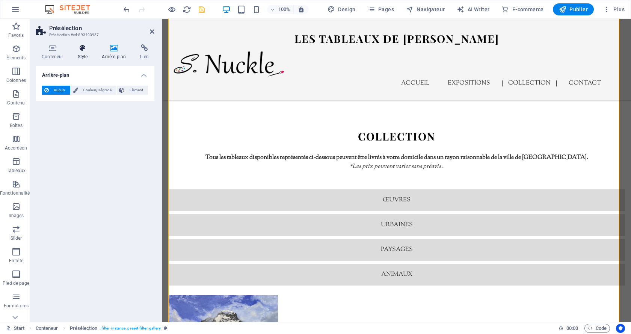
click at [85, 53] on h4 "Style" at bounding box center [84, 52] width 24 height 16
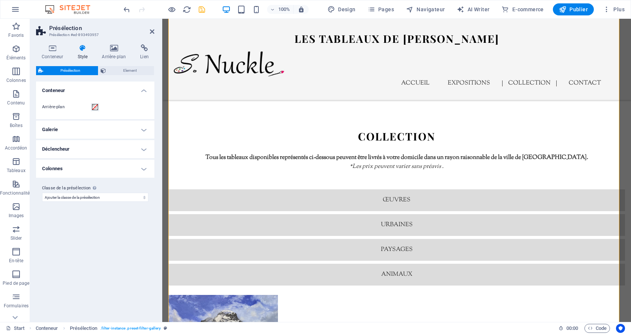
click at [106, 133] on h4 "Galerie" at bounding box center [95, 130] width 118 height 18
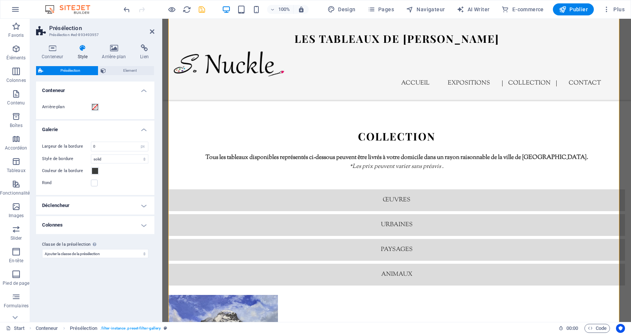
click at [119, 210] on h4 "Déclencheur" at bounding box center [95, 205] width 118 height 18
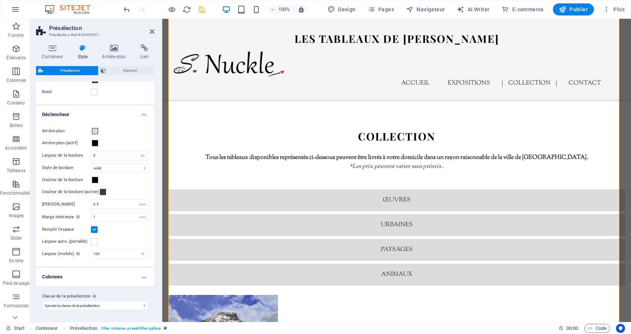
scroll to position [0, 0]
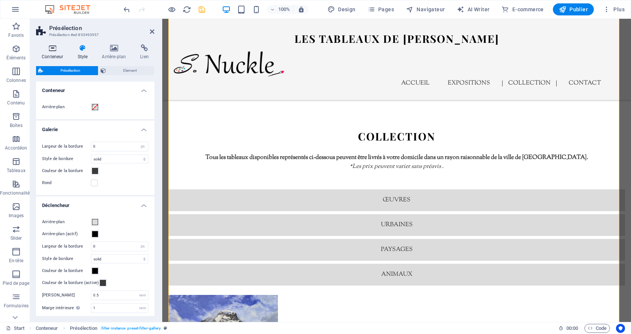
click at [53, 51] on icon at bounding box center [52, 48] width 33 height 8
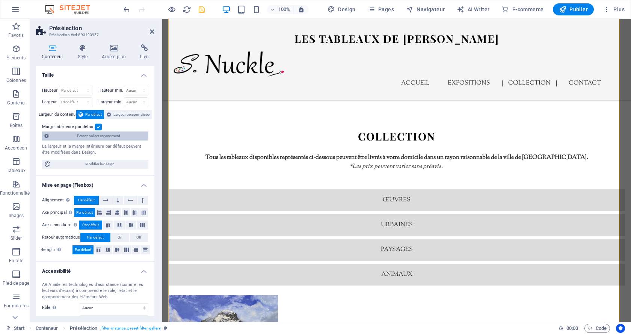
click at [107, 136] on span "Personnaliser espacement" at bounding box center [98, 135] width 95 height 9
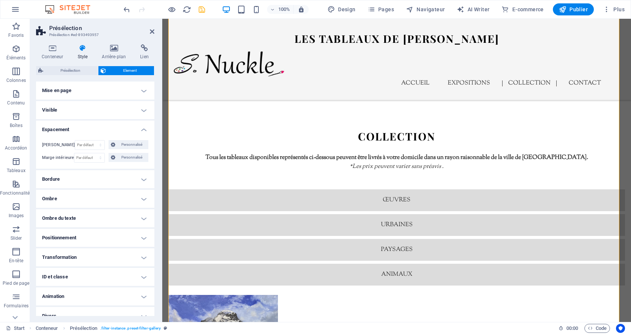
click at [121, 113] on h4 "Visible" at bounding box center [95, 110] width 118 height 18
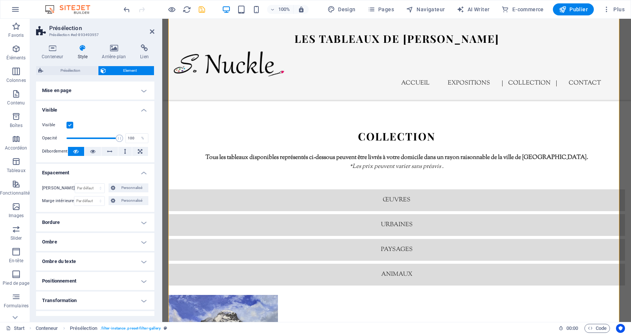
click at [136, 94] on h4 "Mise en page" at bounding box center [95, 90] width 118 height 18
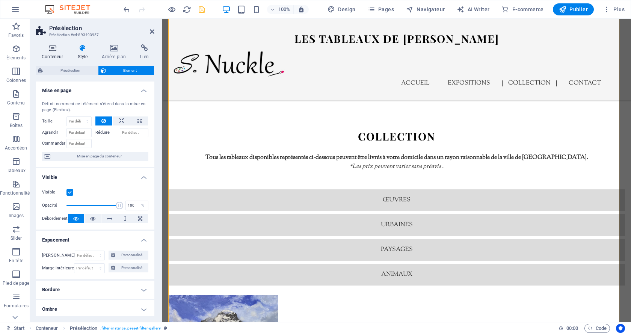
click at [56, 52] on h4 "Conteneur" at bounding box center [54, 52] width 36 height 16
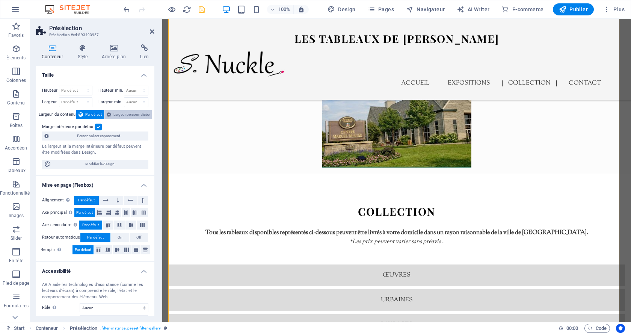
click at [131, 113] on span "Largeur personnalisée" at bounding box center [131, 114] width 36 height 9
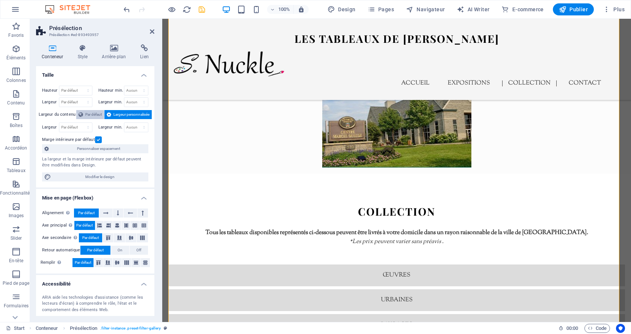
click at [78, 116] on icon at bounding box center [80, 114] width 5 height 9
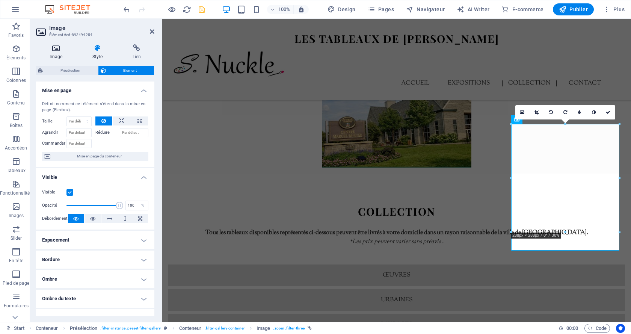
click at [58, 48] on icon at bounding box center [56, 48] width 40 height 8
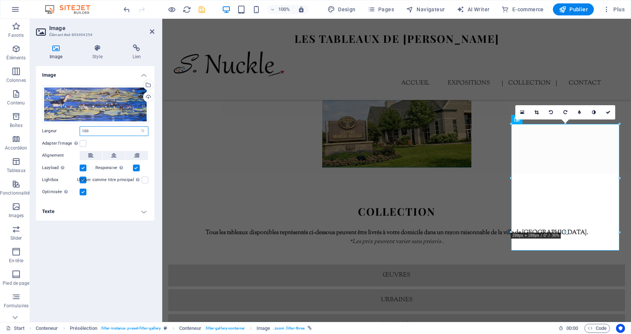
drag, startPoint x: 110, startPoint y: 131, endPoint x: 77, endPoint y: 130, distance: 33.5
click at [77, 130] on div "Largeur 100 Par défaut auto px rem % em vh vw" at bounding box center [95, 131] width 106 height 10
click at [119, 207] on h4 "Texte" at bounding box center [95, 211] width 118 height 18
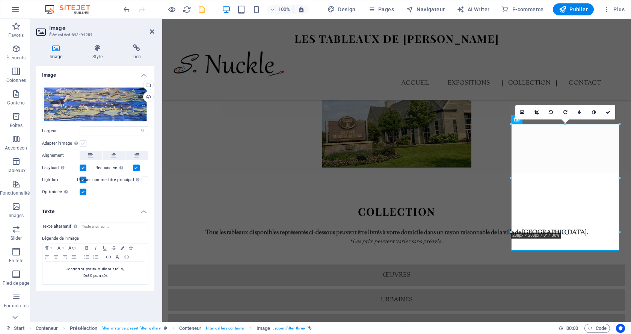
click at [83, 145] on label at bounding box center [83, 143] width 7 height 7
click at [0, 0] on input "Adapter l'image Adapter automatiquement l'image à une largeur et une hauteur fi…" at bounding box center [0, 0] width 0 height 0
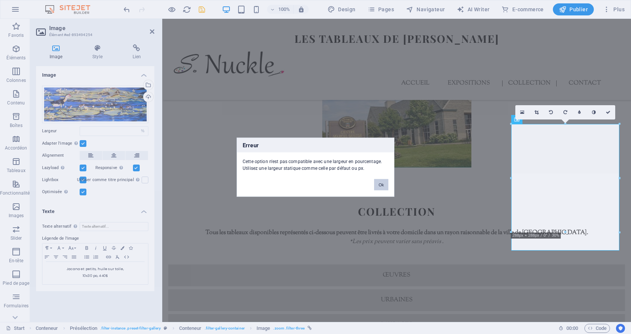
click at [383, 184] on button "Ok" at bounding box center [381, 184] width 14 height 11
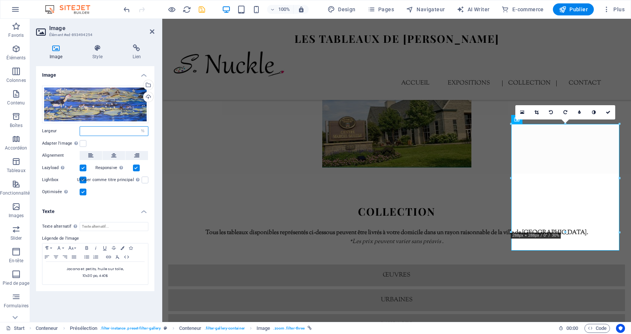
click at [117, 133] on input "number" at bounding box center [114, 131] width 68 height 9
click at [137, 167] on label at bounding box center [136, 167] width 7 height 7
click at [0, 0] on input "Responsive Chargez automatiquement des images Retina et les formats optimisés p…" at bounding box center [0, 0] width 0 height 0
click at [81, 166] on label at bounding box center [83, 167] width 7 height 7
click at [0, 0] on input "Lazyload Charger les images après la page améliore le temps de chargement (vite…" at bounding box center [0, 0] width 0 height 0
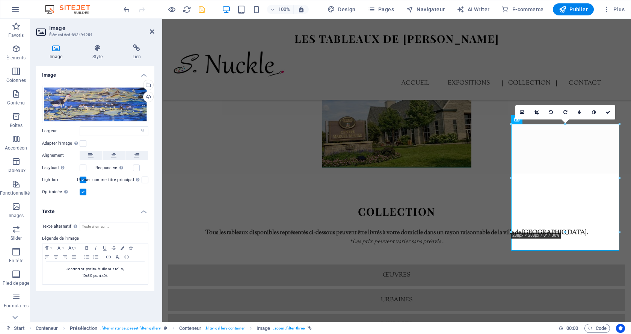
click at [84, 179] on label at bounding box center [83, 180] width 7 height 7
click at [0, 0] on input "Lightbox" at bounding box center [0, 0] width 0 height 0
click at [83, 193] on label at bounding box center [83, 192] width 7 height 7
click at [0, 0] on input "Optimisée Les images sont compressées pour améliorer la vitesse de la page." at bounding box center [0, 0] width 0 height 0
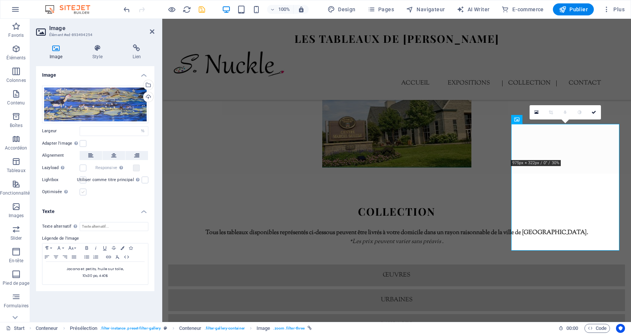
click at [83, 192] on label at bounding box center [83, 192] width 7 height 7
click at [0, 0] on input "Optimisée Les images sont compressées pour améliorer la vitesse de la page." at bounding box center [0, 0] width 0 height 0
click at [83, 180] on label at bounding box center [83, 180] width 7 height 7
click at [0, 0] on input "Lightbox" at bounding box center [0, 0] width 0 height 0
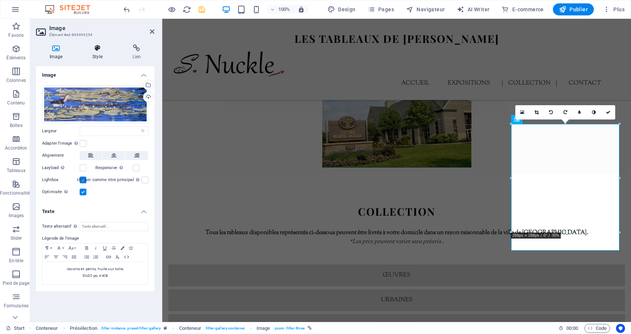
click at [96, 50] on icon at bounding box center [97, 48] width 37 height 8
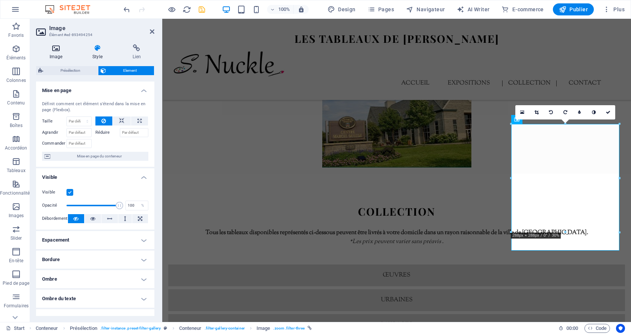
click at [54, 50] on icon at bounding box center [56, 48] width 40 height 8
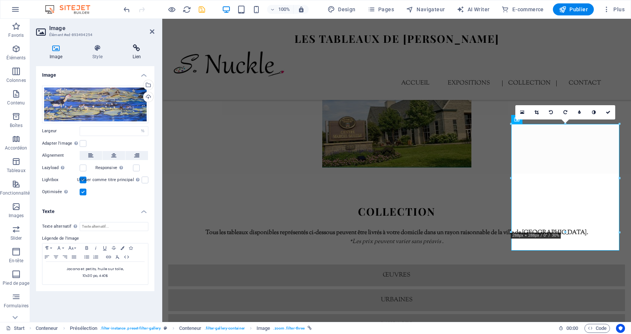
click at [137, 49] on icon at bounding box center [136, 48] width 35 height 8
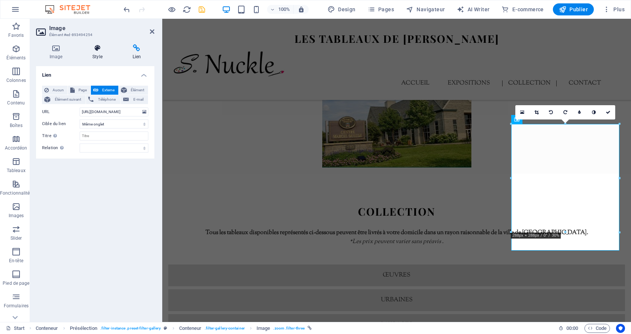
click at [97, 51] on icon at bounding box center [97, 48] width 37 height 8
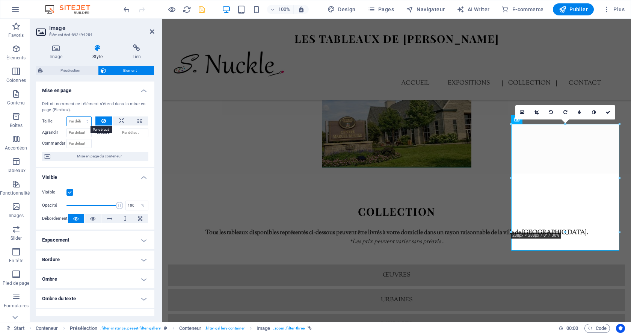
click at [81, 122] on select "Par défaut auto px % 1/1 1/2 1/3 1/4 1/5 1/6 1/7 1/8 1/9 1/10" at bounding box center [79, 121] width 24 height 9
select select "px"
click at [80, 117] on select "Par défaut auto px % 1/1 1/2 1/3 1/4 1/5 1/6 1/7 1/8 1/9 1/10" at bounding box center [79, 121] width 24 height 9
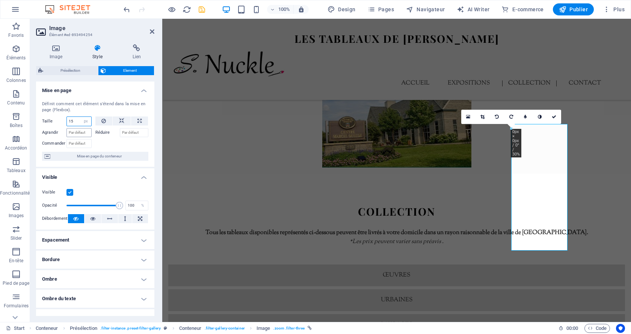
type input "1"
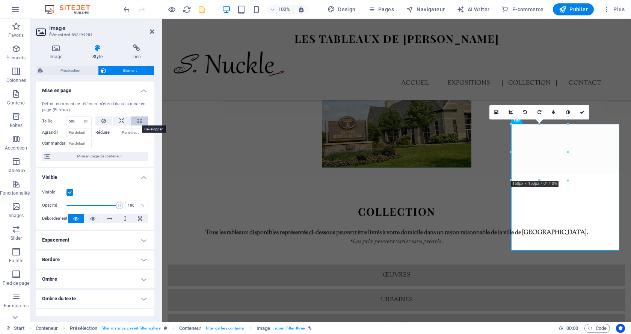
click at [139, 124] on icon at bounding box center [139, 120] width 4 height 9
type input "100"
select select "%"
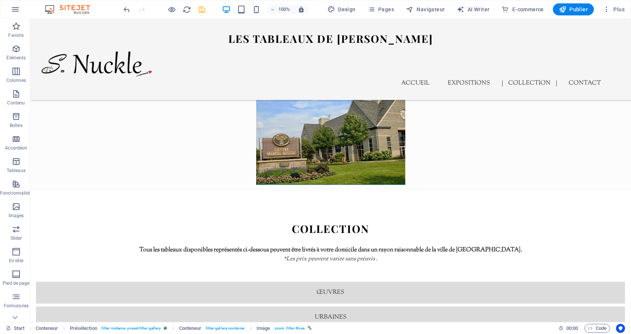
scroll to position [1800, 0]
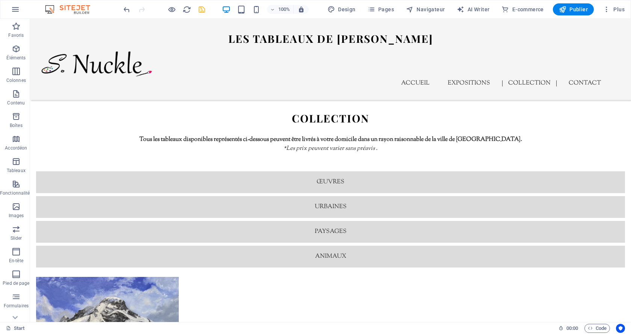
drag, startPoint x: 432, startPoint y: 140, endPoint x: 414, endPoint y: 207, distance: 69.3
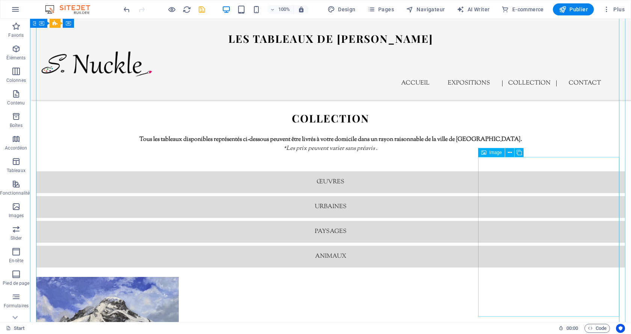
select select "%"
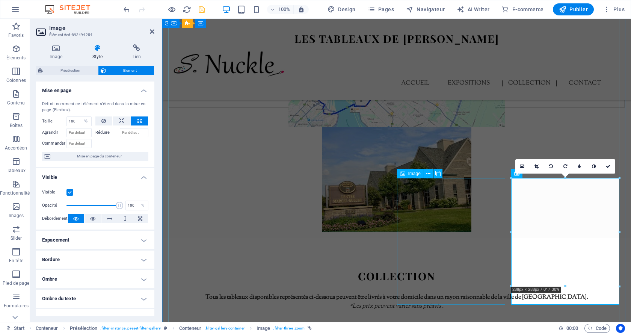
scroll to position [1635, 0]
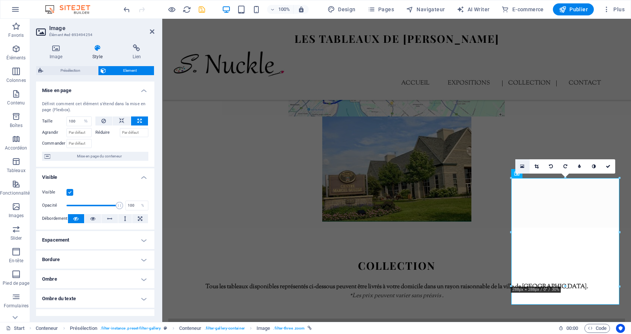
click at [522, 167] on icon at bounding box center [522, 166] width 4 height 5
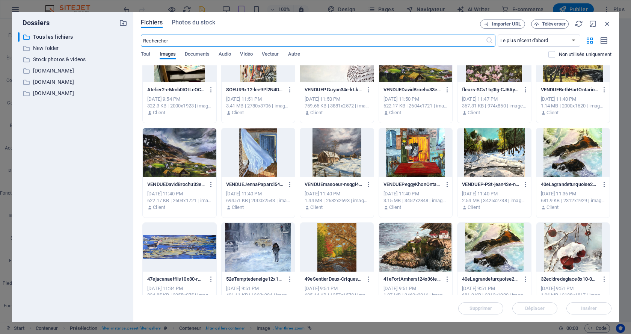
scroll to position [113, 0]
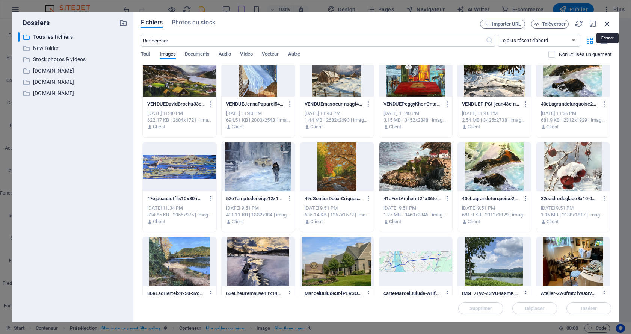
click at [603, 21] on icon "button" at bounding box center [607, 24] width 8 height 8
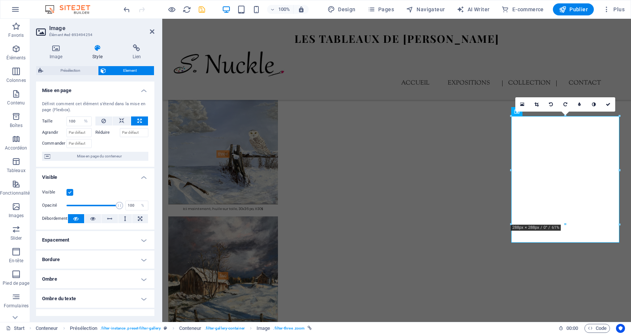
scroll to position [1697, 0]
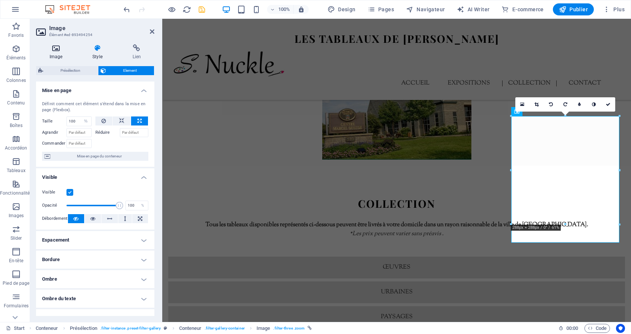
click at [54, 50] on icon at bounding box center [56, 48] width 40 height 8
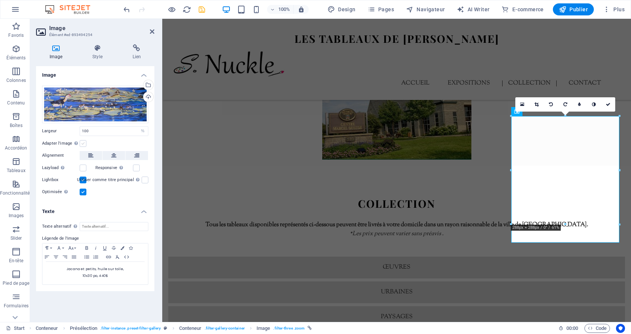
click at [82, 144] on label at bounding box center [83, 143] width 7 height 7
click at [0, 0] on input "Adapter l'image Adapter automatiquement l'image à une largeur et une hauteur fi…" at bounding box center [0, 0] width 0 height 0
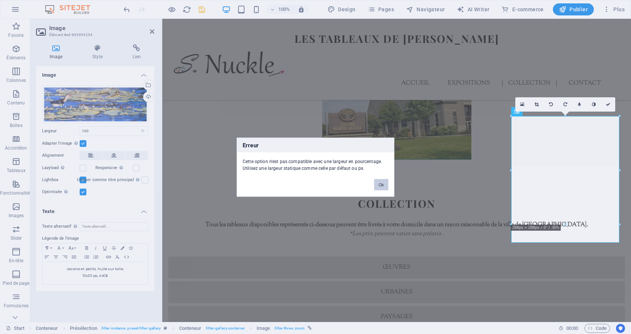
click at [382, 183] on button "Ok" at bounding box center [381, 184] width 14 height 11
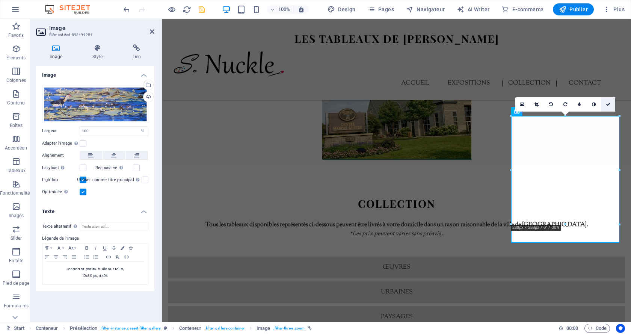
click at [609, 106] on icon at bounding box center [608, 104] width 5 height 5
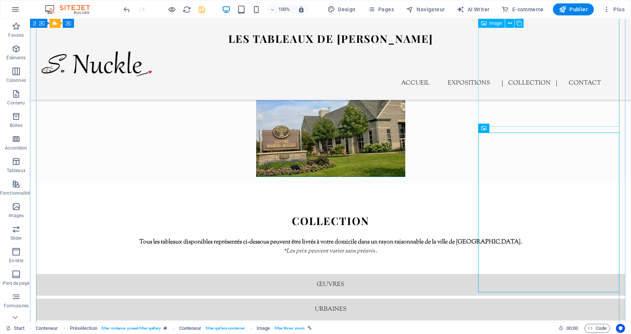
scroll to position [1824, 0]
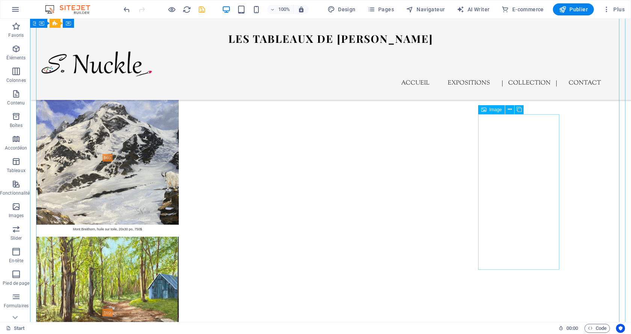
scroll to position [2012, 0]
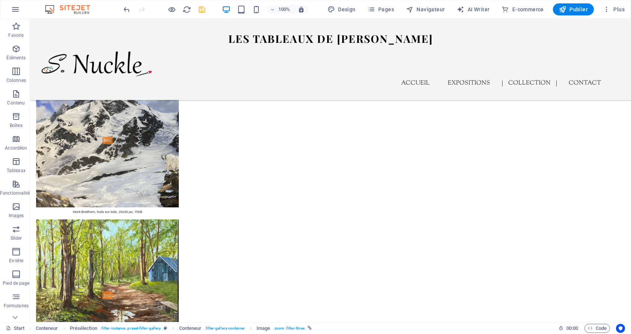
scroll to position [2014, 0]
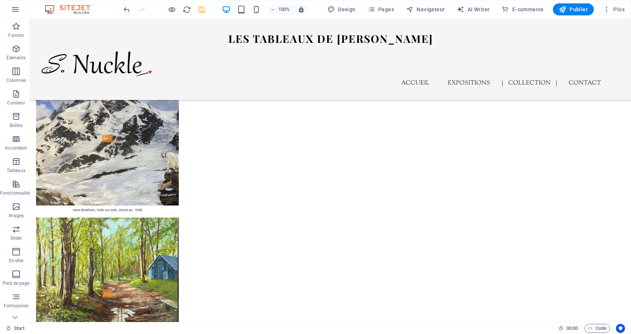
drag, startPoint x: 219, startPoint y: 285, endPoint x: 204, endPoint y: 240, distance: 47.5
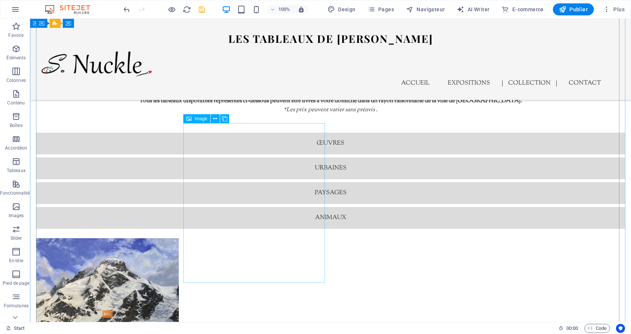
scroll to position [1864, 0]
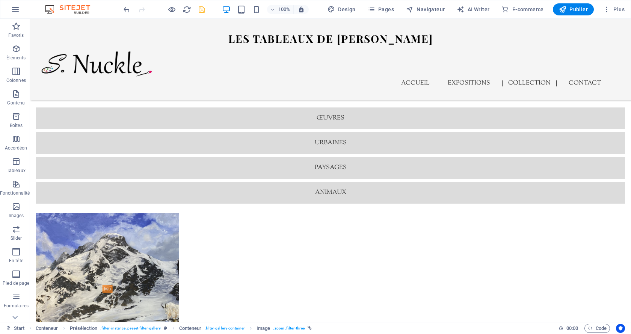
drag, startPoint x: 219, startPoint y: 273, endPoint x: 207, endPoint y: 225, distance: 49.7
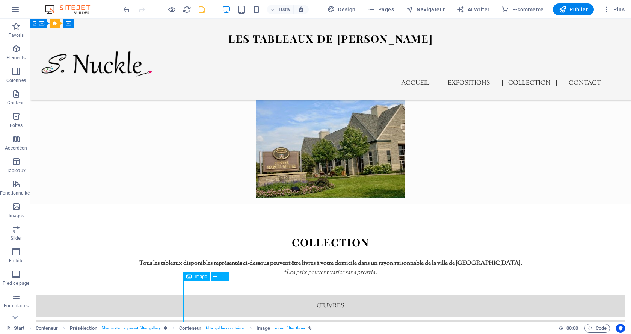
scroll to position [1679, 0]
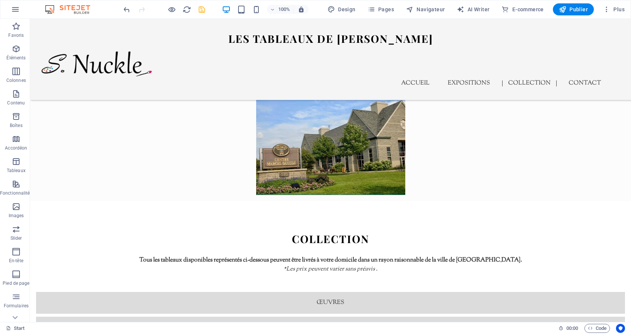
drag, startPoint x: 221, startPoint y: 295, endPoint x: 207, endPoint y: 229, distance: 67.6
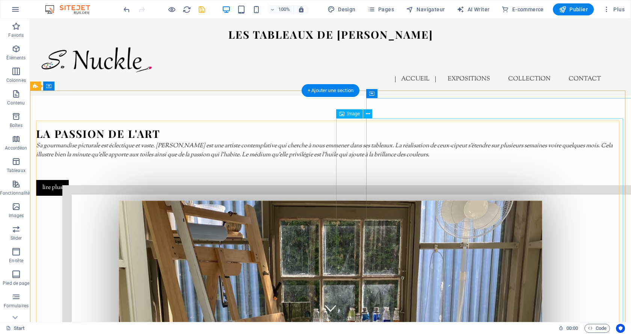
scroll to position [0, 0]
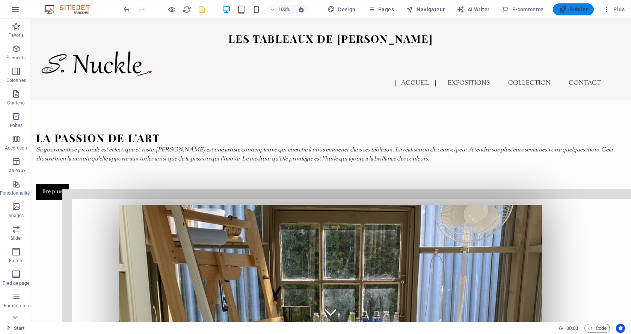
click at [578, 12] on span "Publier" at bounding box center [573, 10] width 29 height 8
